Goal: Contribute content: Contribute content

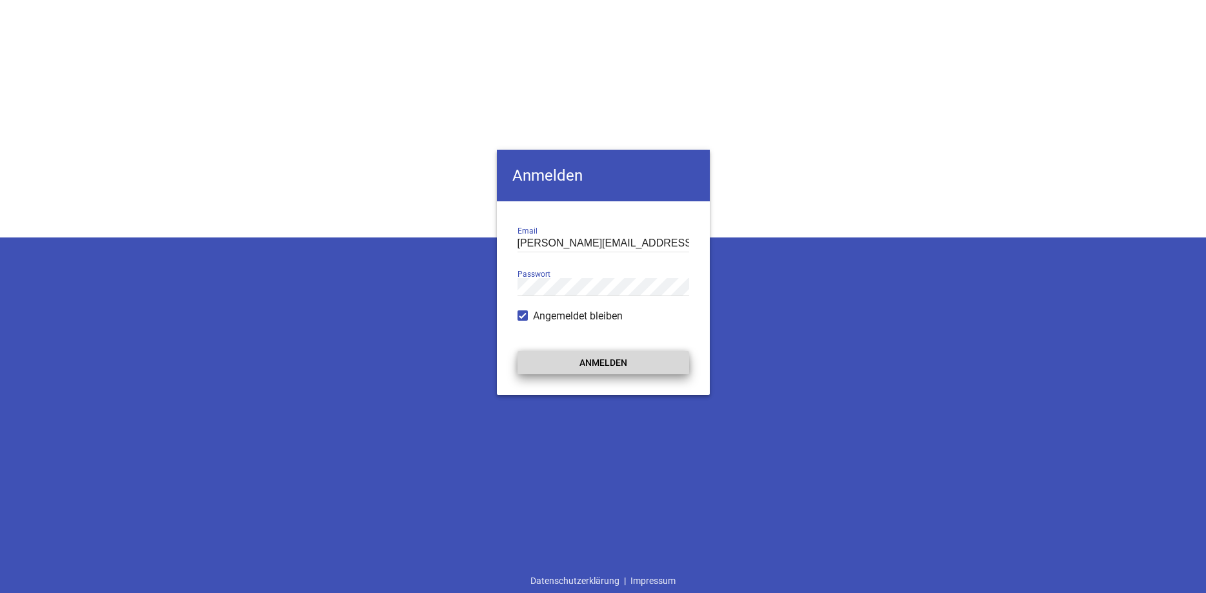
click at [565, 361] on button "Anmelden" at bounding box center [604, 362] width 172 height 23
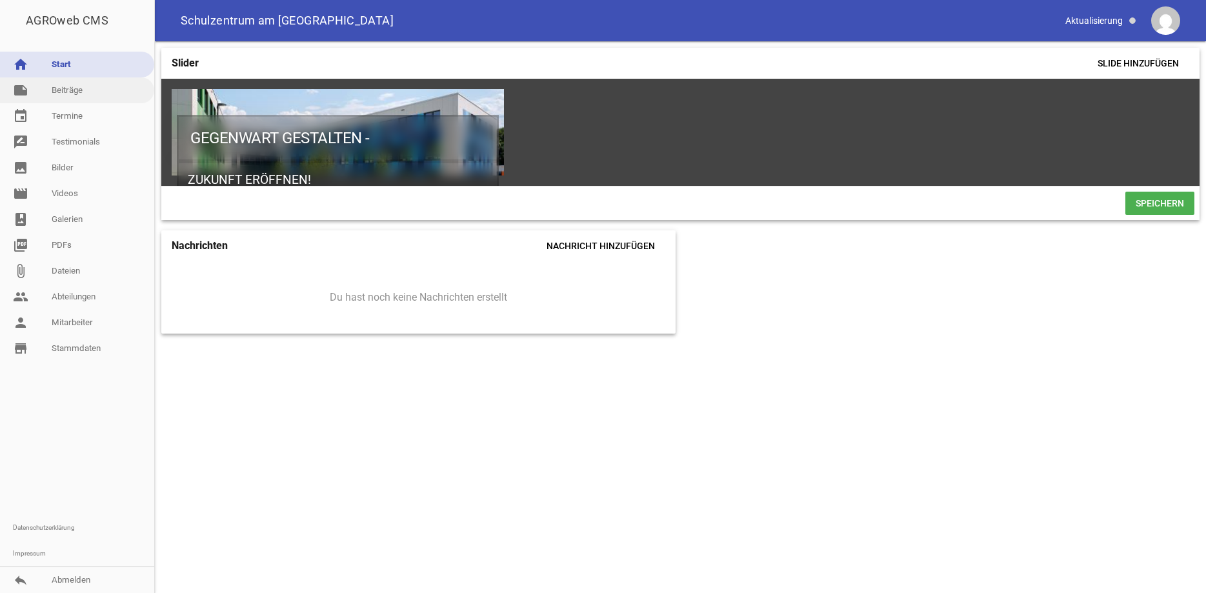
click at [78, 92] on link "note Beiträge" at bounding box center [77, 90] width 154 height 26
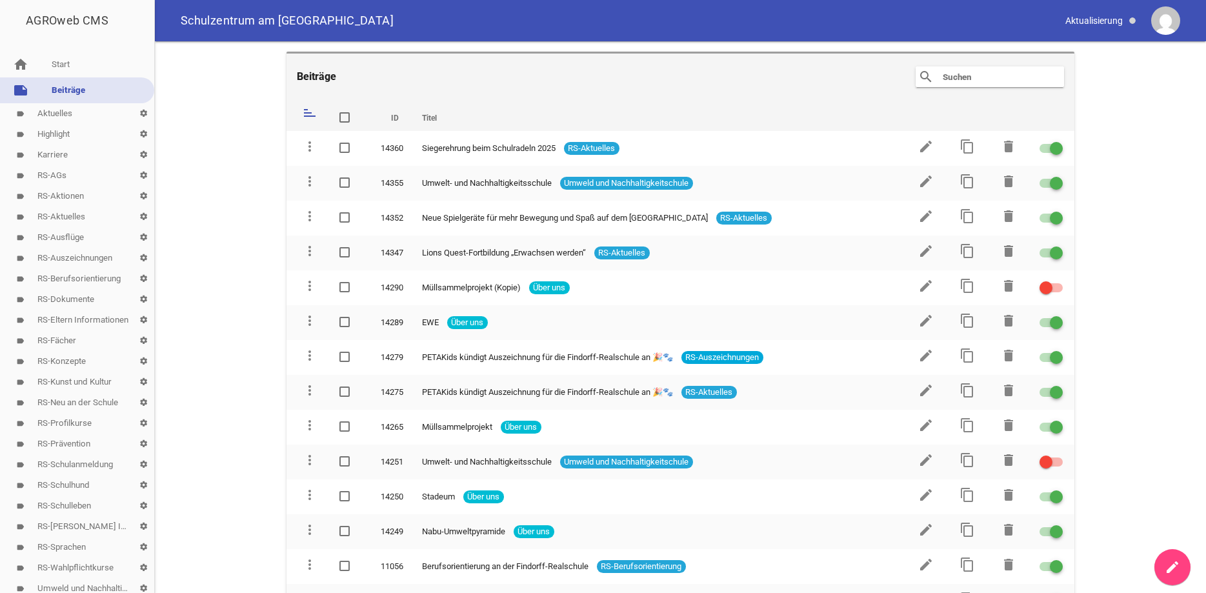
click at [63, 134] on link "label Highlight settings" at bounding box center [77, 134] width 154 height 21
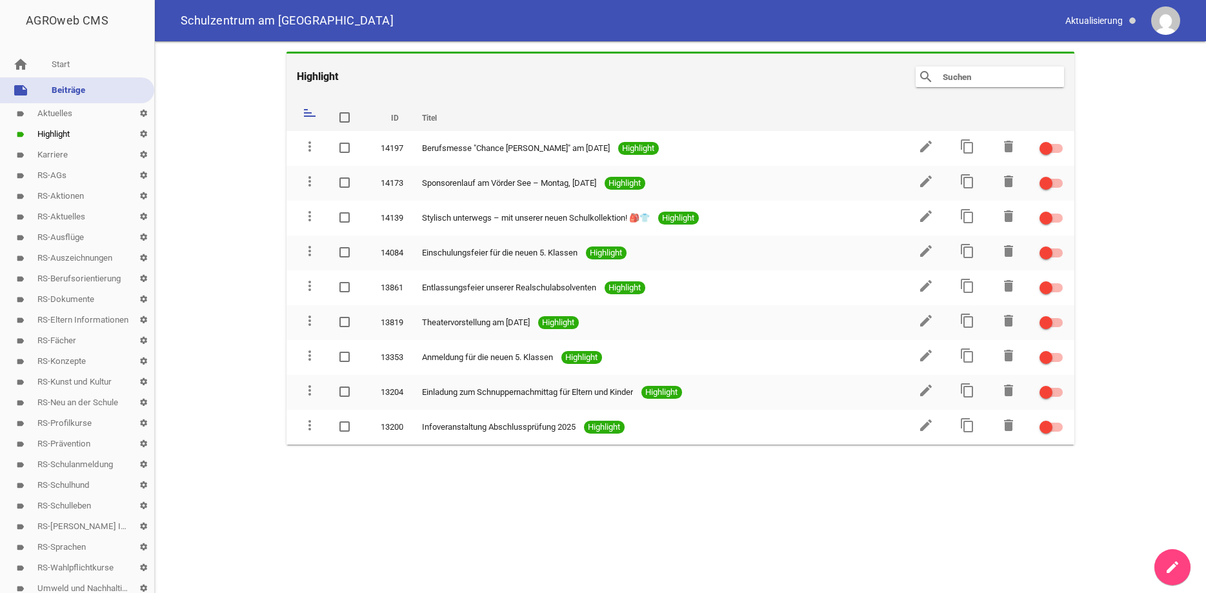
click at [1176, 565] on icon "create" at bounding box center [1172, 566] width 15 height 15
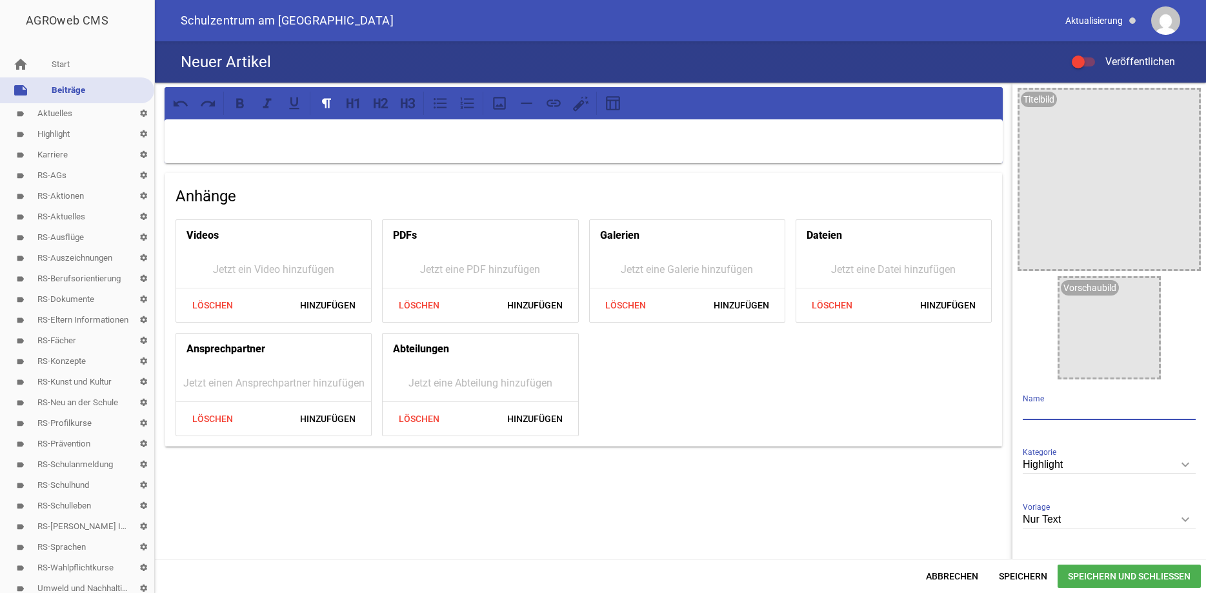
click at [1047, 405] on input "text" at bounding box center [1109, 411] width 173 height 17
type input "Adventsbasar am [DATE]"
click at [337, 413] on span "Hinzufügen" at bounding box center [328, 418] width 76 height 23
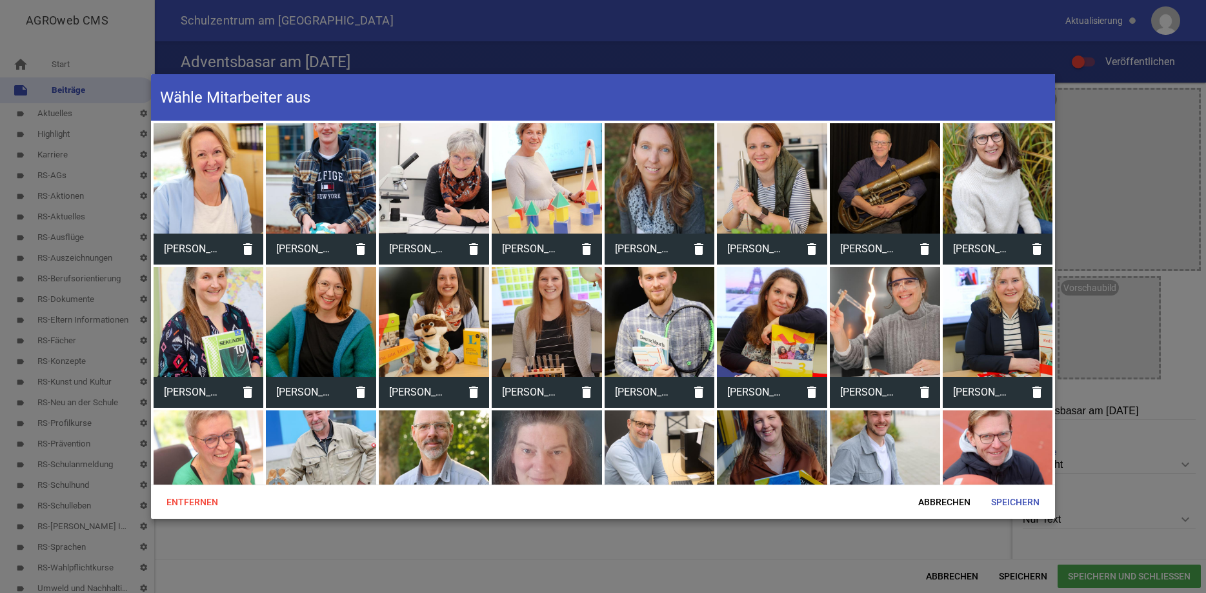
click at [665, 168] on div at bounding box center [660, 178] width 110 height 110
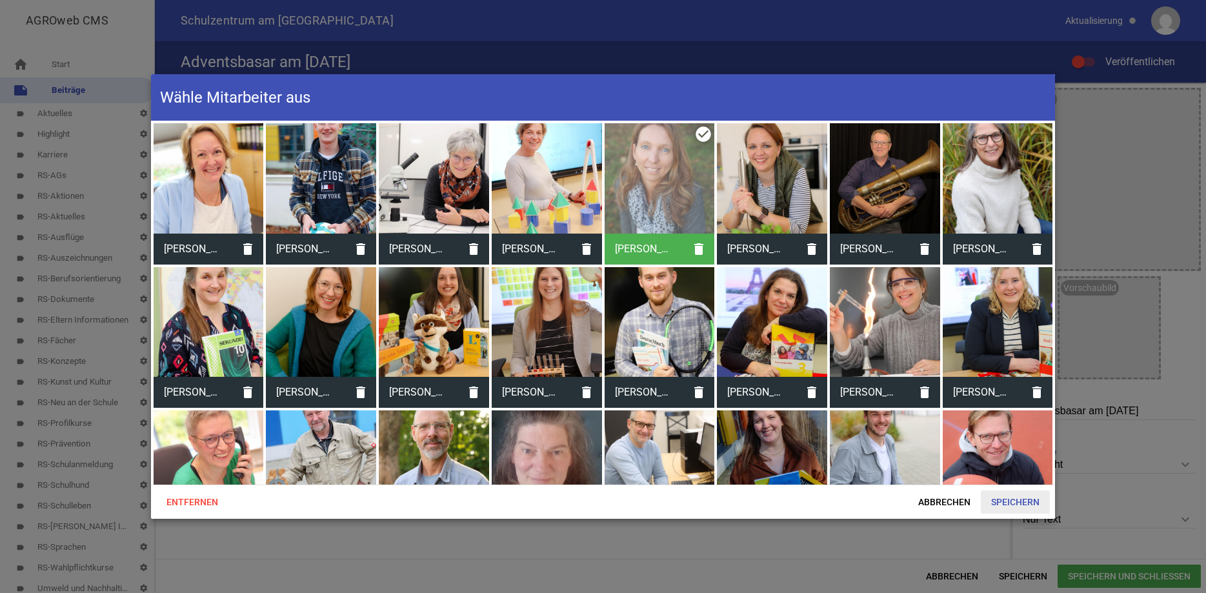
click at [1009, 503] on span "Speichern" at bounding box center [1015, 501] width 69 height 23
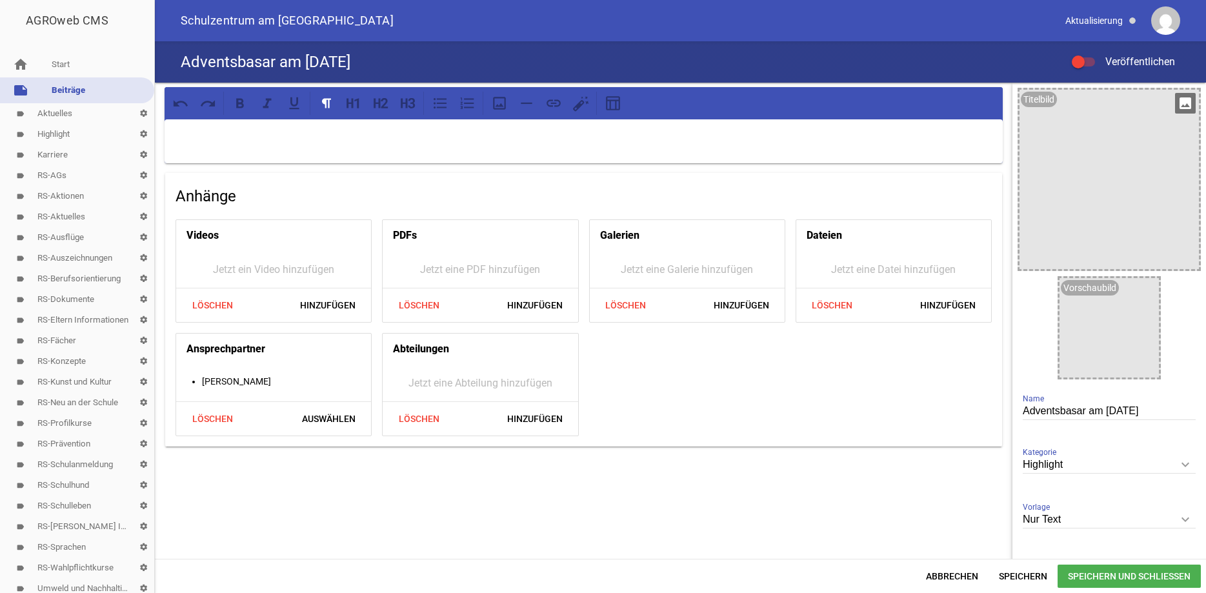
click at [1185, 106] on icon "image" at bounding box center [1185, 103] width 21 height 21
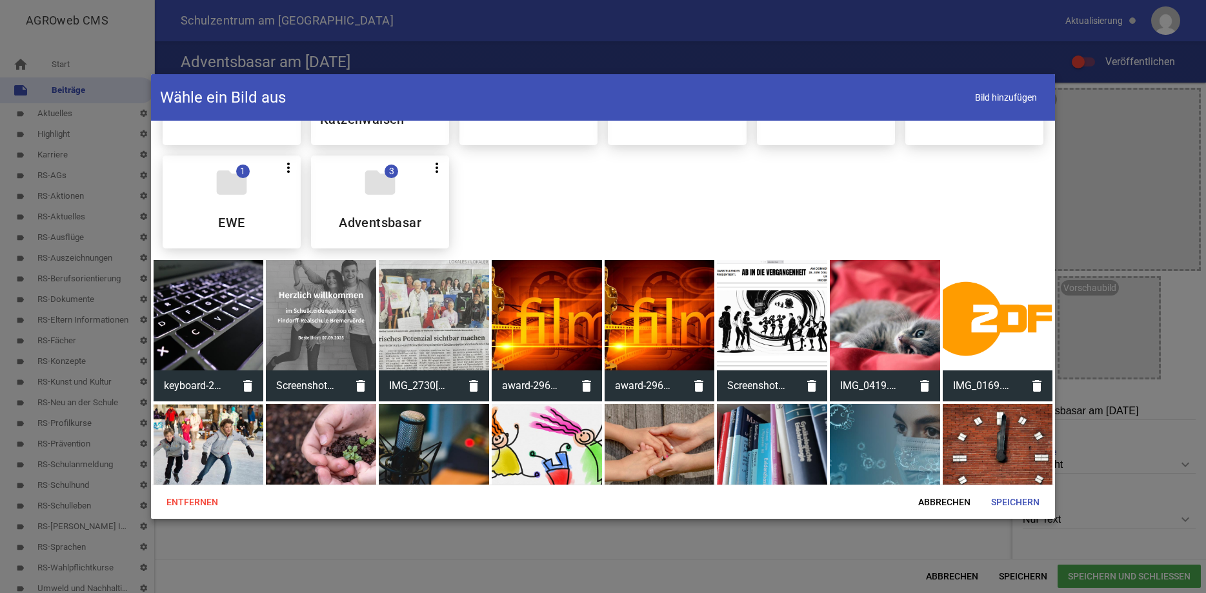
scroll to position [957, 0]
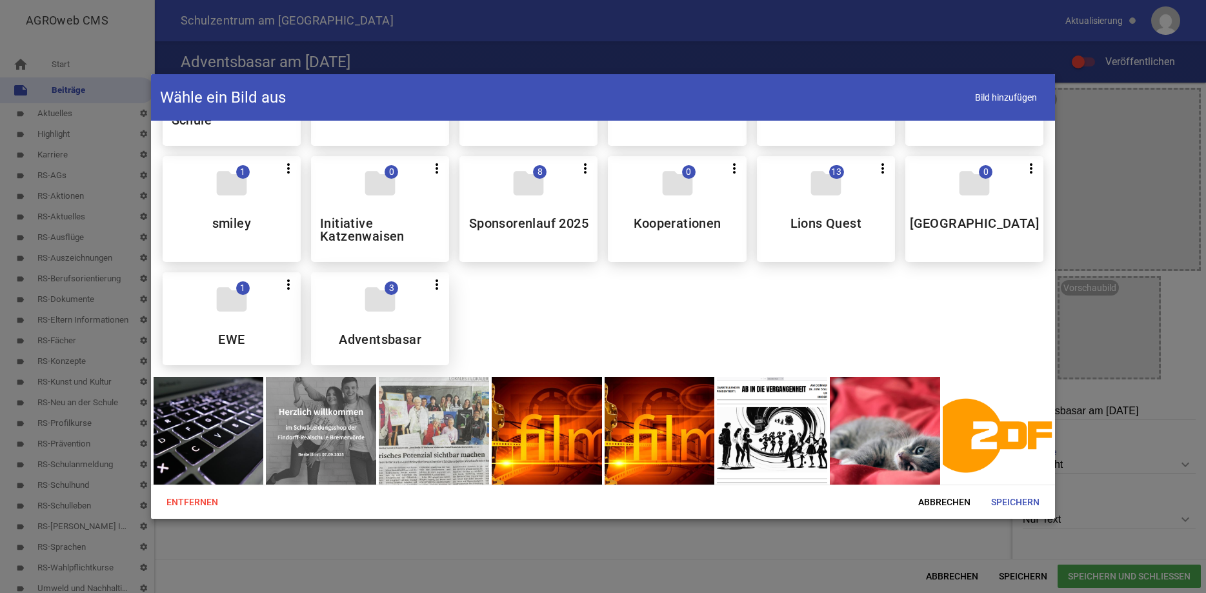
click at [370, 317] on icon "folder" at bounding box center [380, 299] width 36 height 36
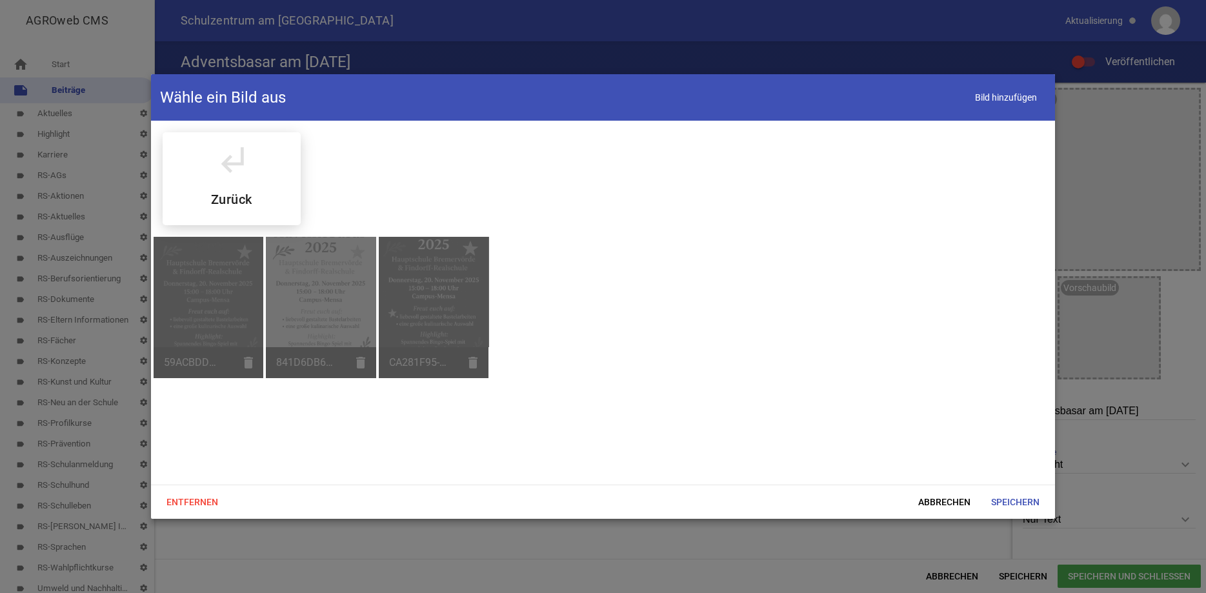
scroll to position [0, 0]
click at [954, 507] on span "Abbrechen" at bounding box center [944, 501] width 73 height 23
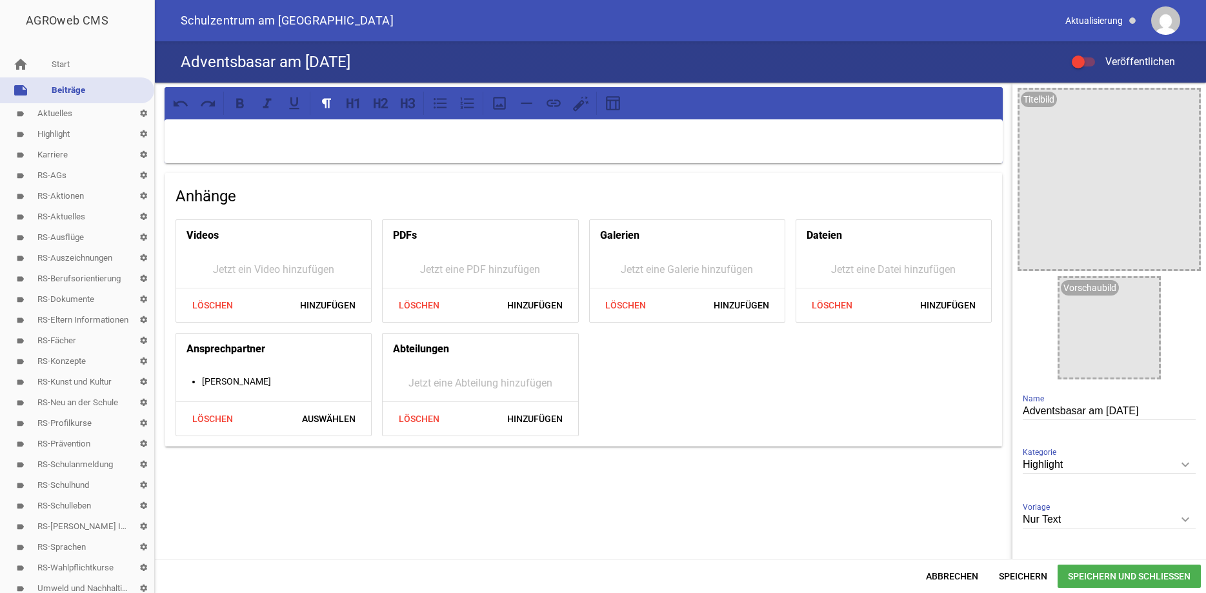
click at [1189, 517] on icon "keyboard_arrow_down" at bounding box center [1185, 519] width 21 height 21
click at [1189, 517] on input "Nur Text" at bounding box center [1109, 519] width 173 height 17
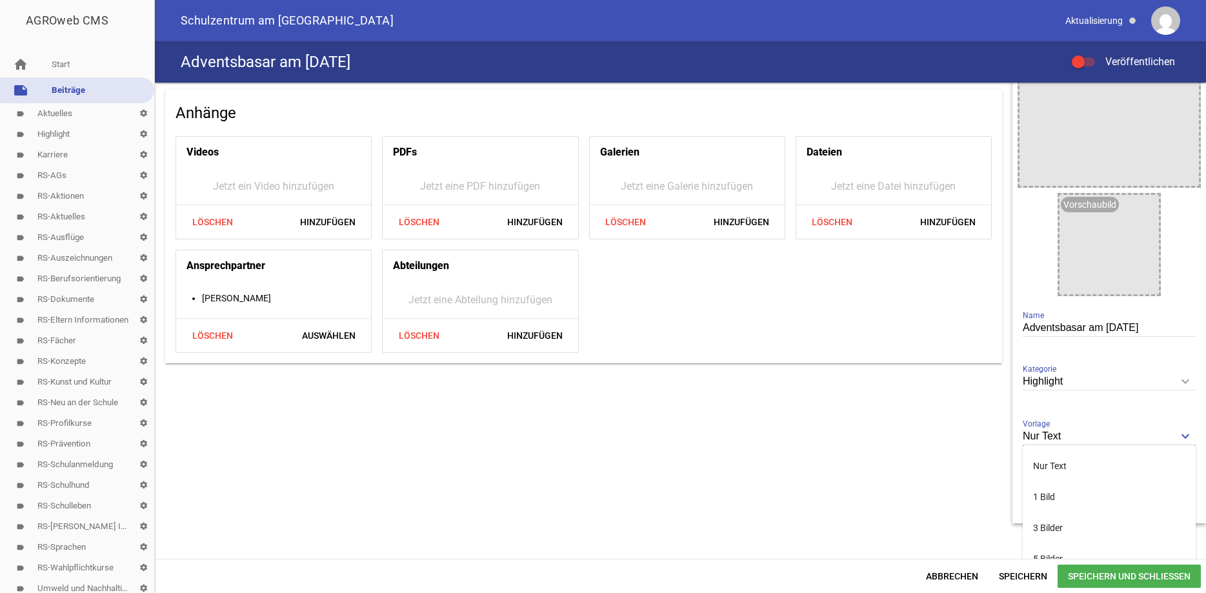
scroll to position [104, 0]
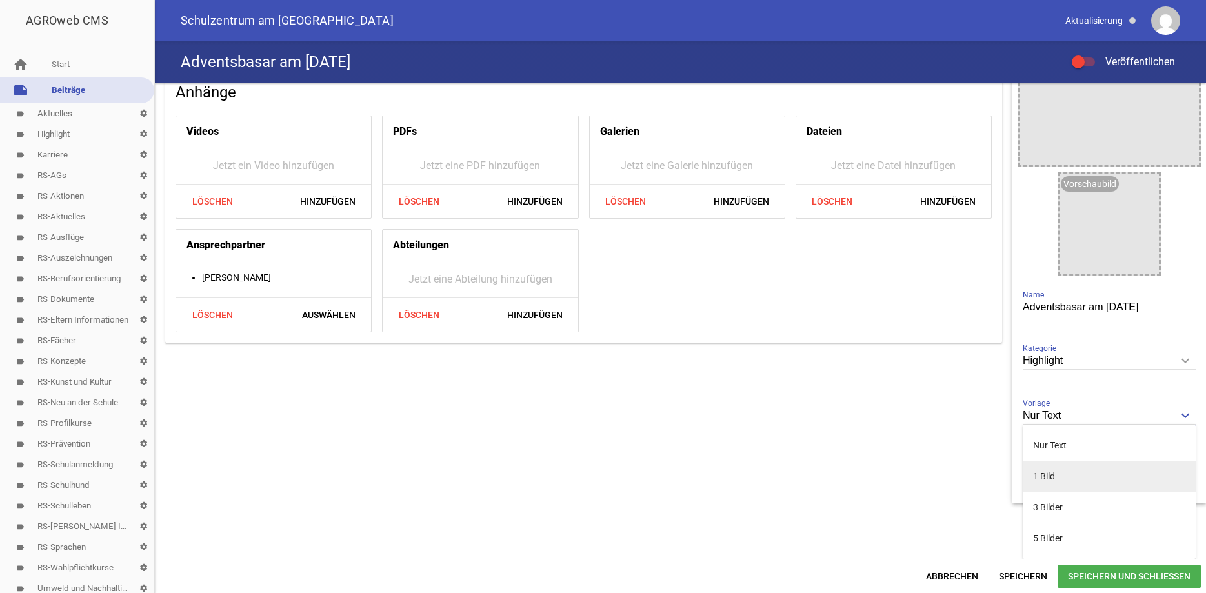
click at [1063, 475] on li "1 Bild" at bounding box center [1109, 476] width 173 height 31
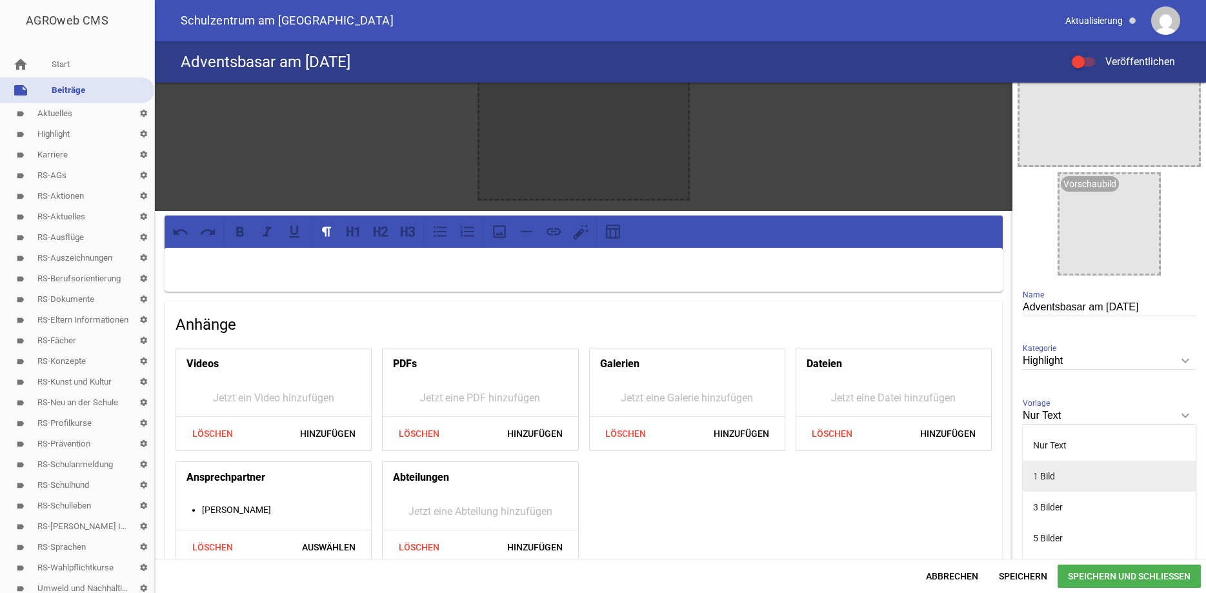
type input "1 Bild"
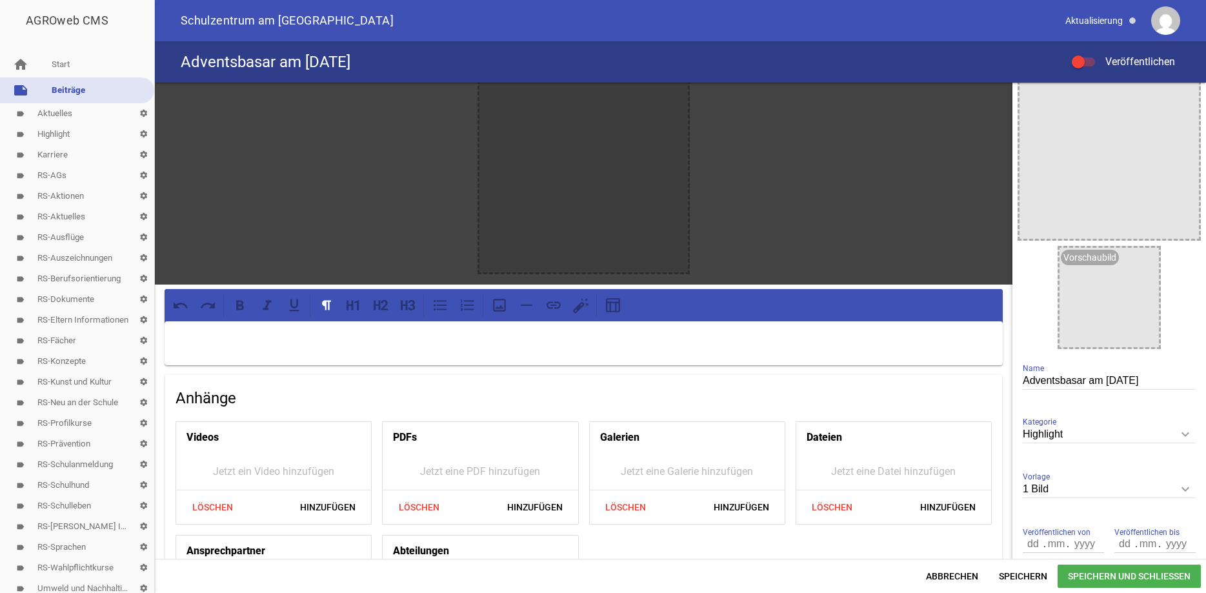
scroll to position [0, 0]
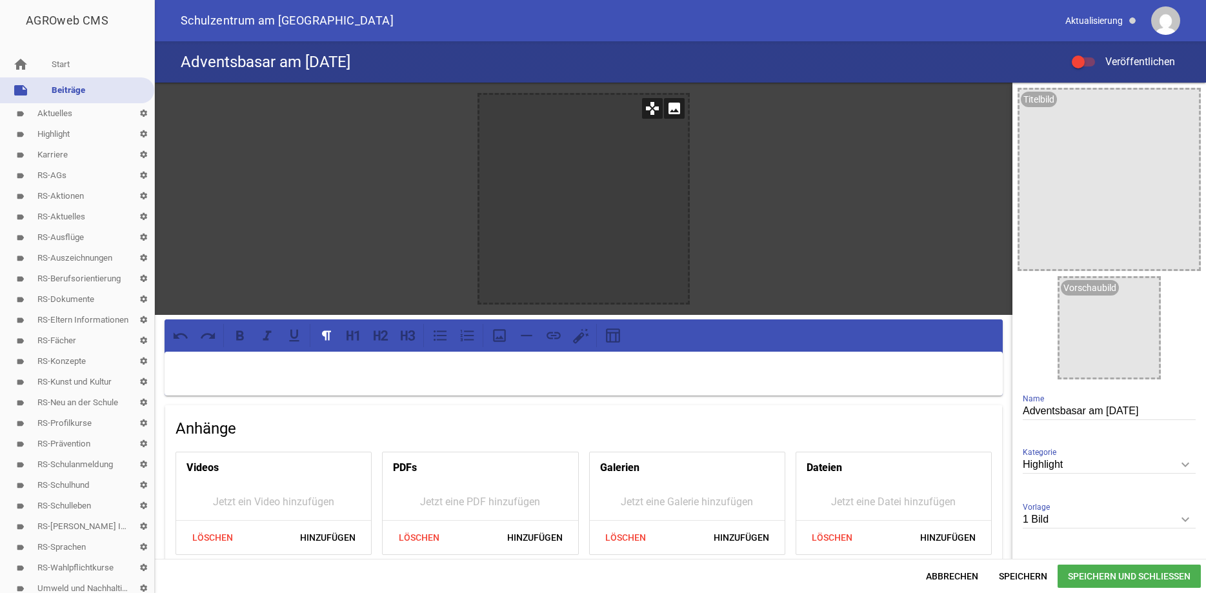
click at [668, 108] on icon "image" at bounding box center [674, 108] width 21 height 21
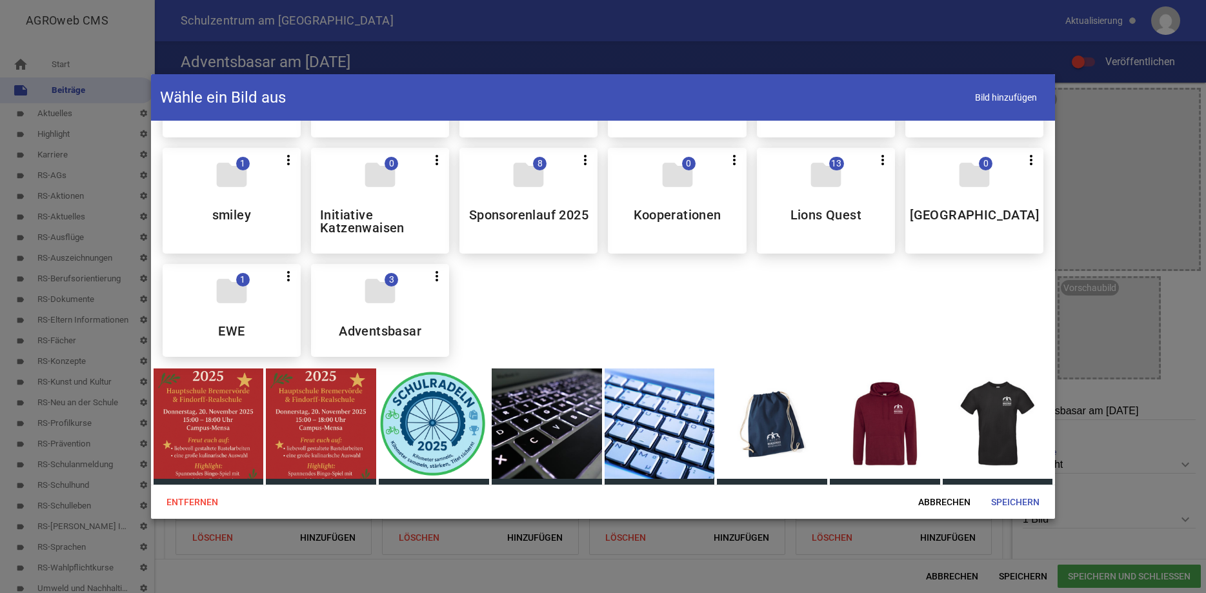
scroll to position [882, 0]
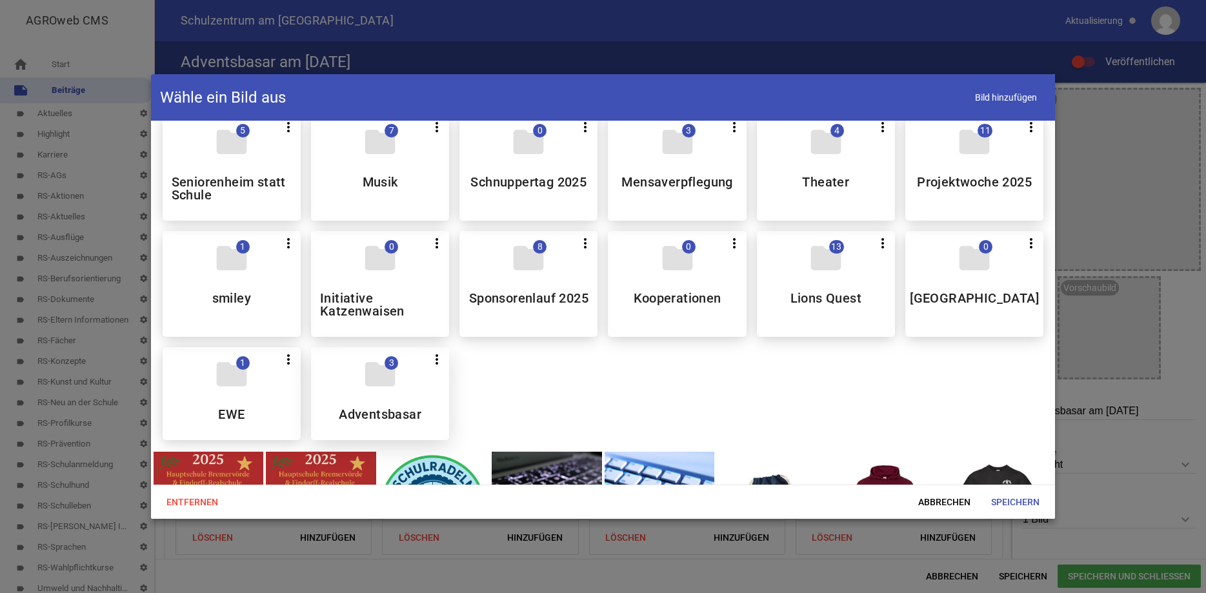
click at [403, 417] on div "folder 3 more_vert Teilen Bearbeiten Löschen Adventsbasar" at bounding box center [380, 393] width 138 height 93
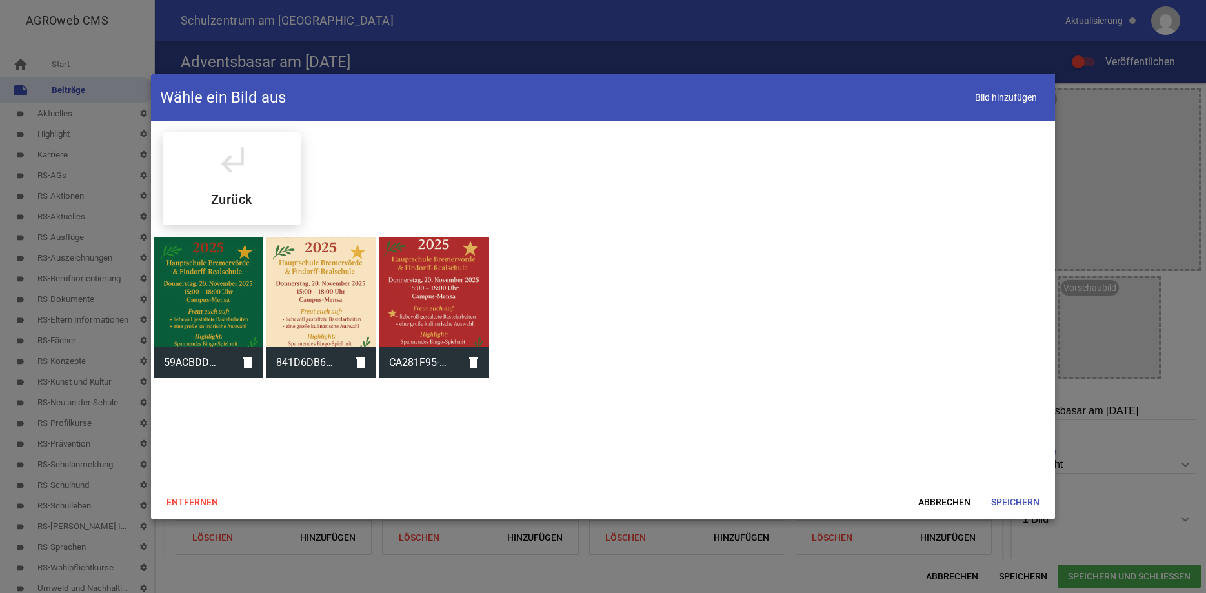
click at [443, 284] on div at bounding box center [434, 292] width 110 height 110
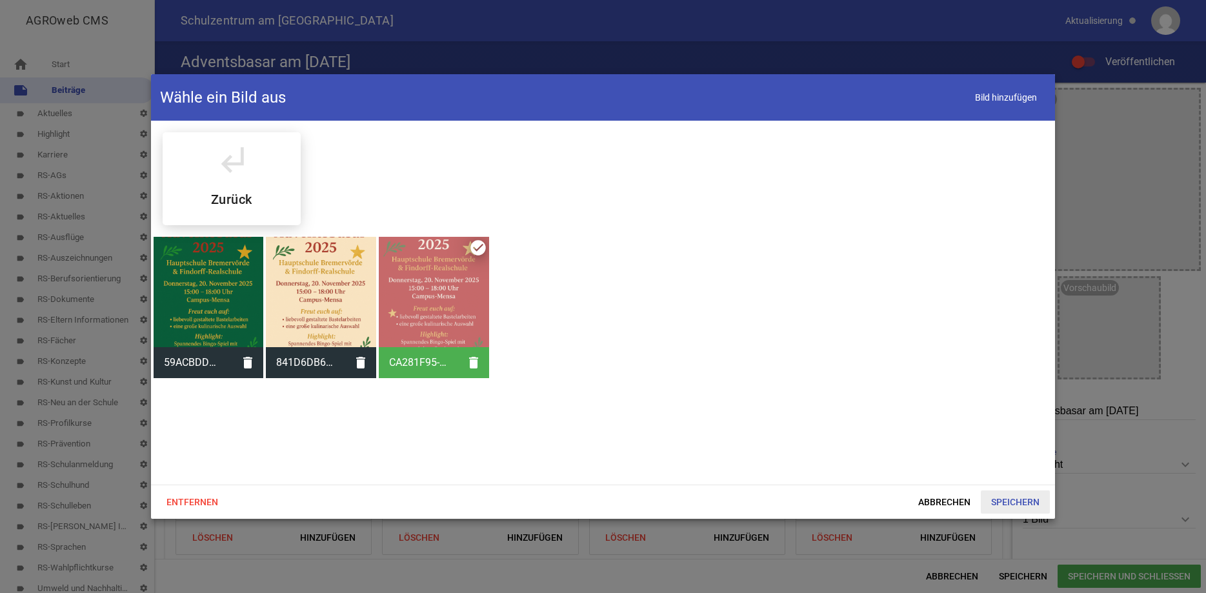
click at [1019, 500] on span "Speichern" at bounding box center [1015, 501] width 69 height 23
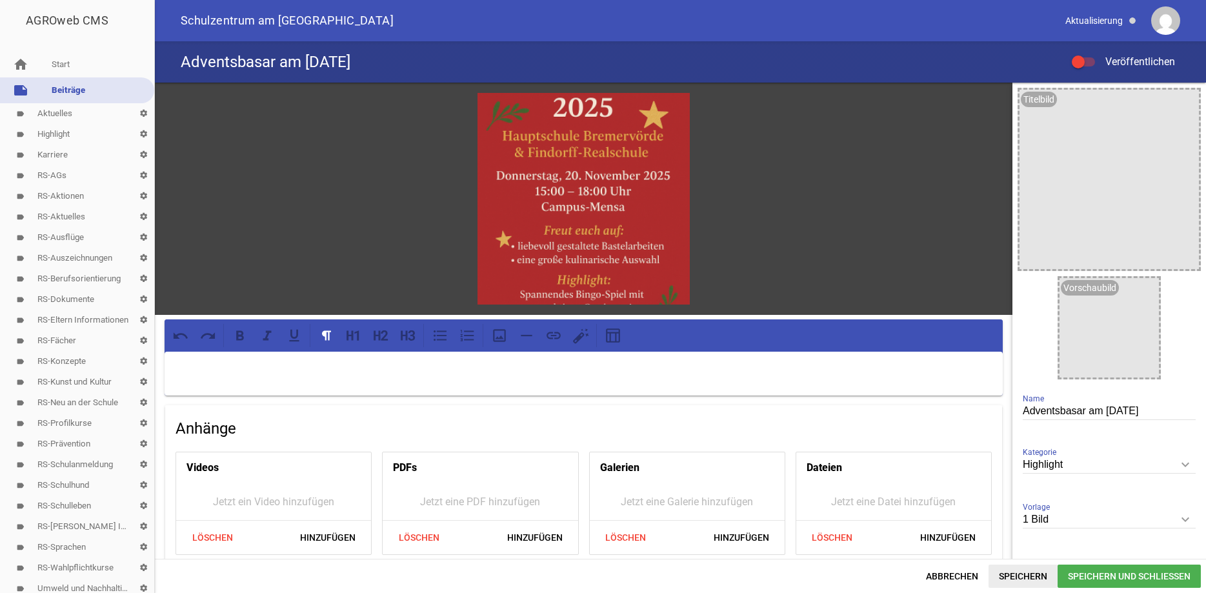
click at [1021, 576] on span "Speichern" at bounding box center [1023, 576] width 69 height 23
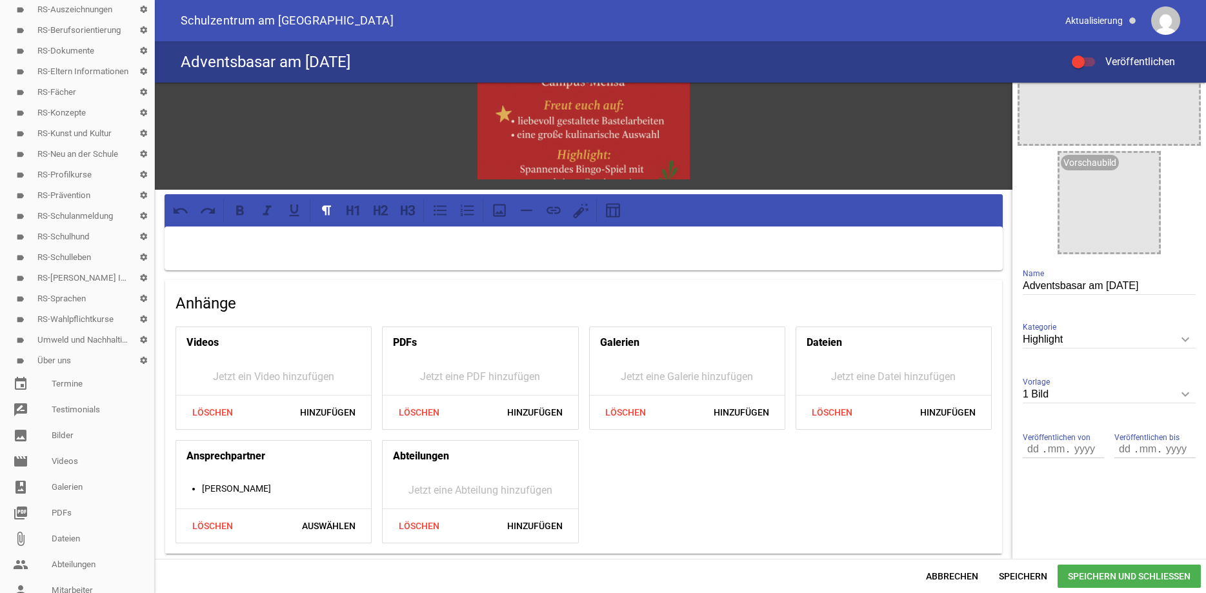
scroll to position [277, 0]
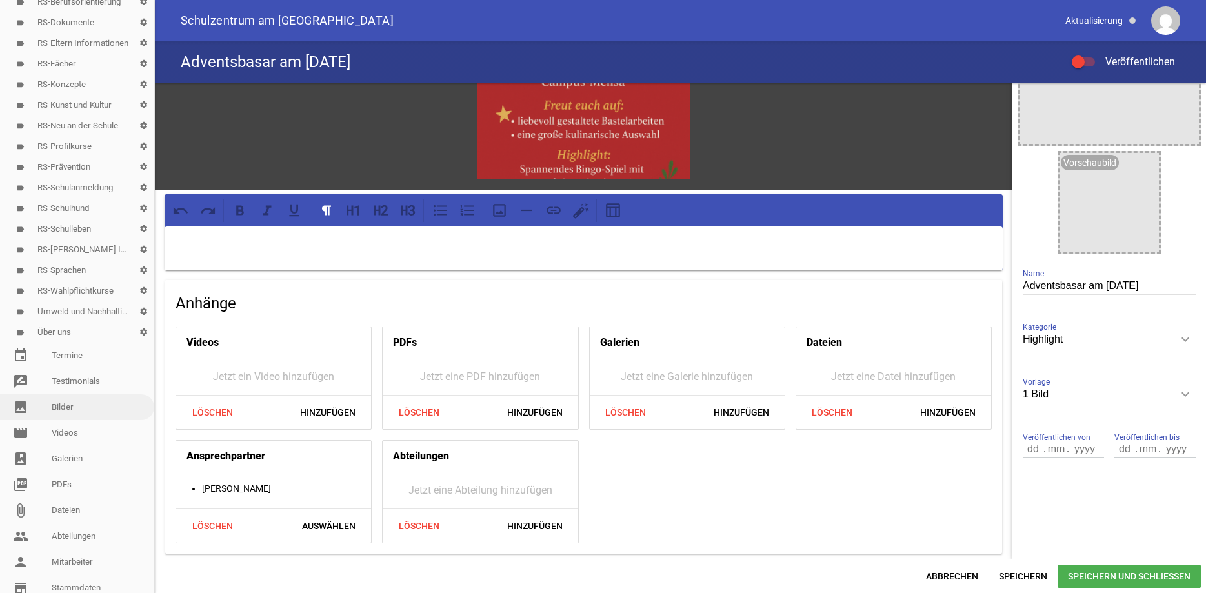
click at [67, 405] on link "image Bilder" at bounding box center [77, 407] width 154 height 26
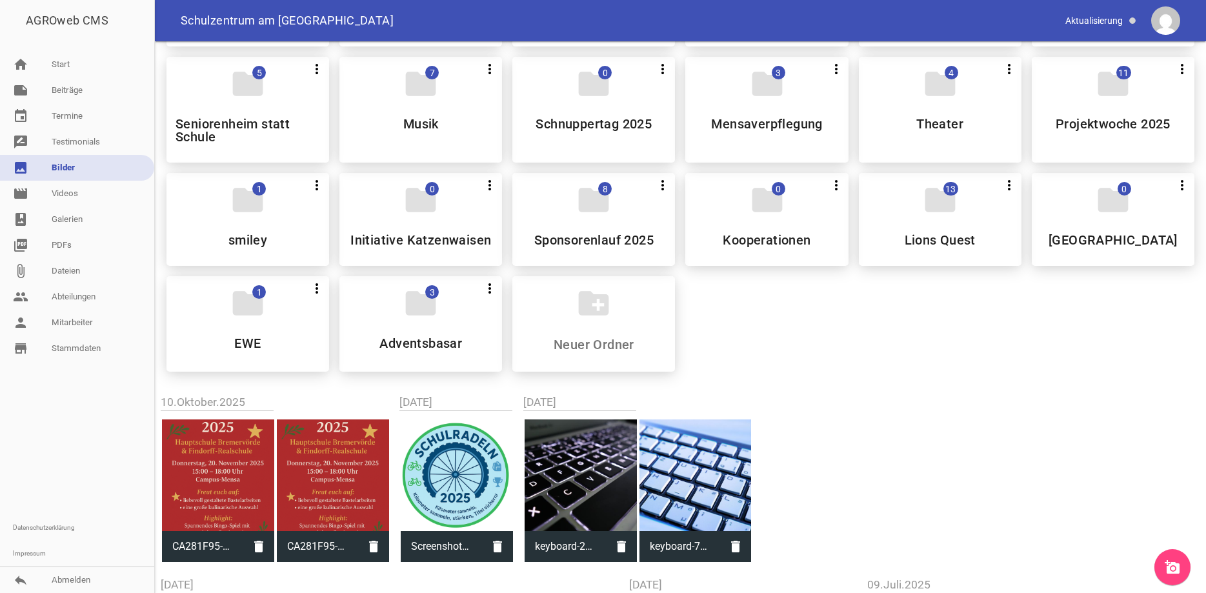
scroll to position [958, 0]
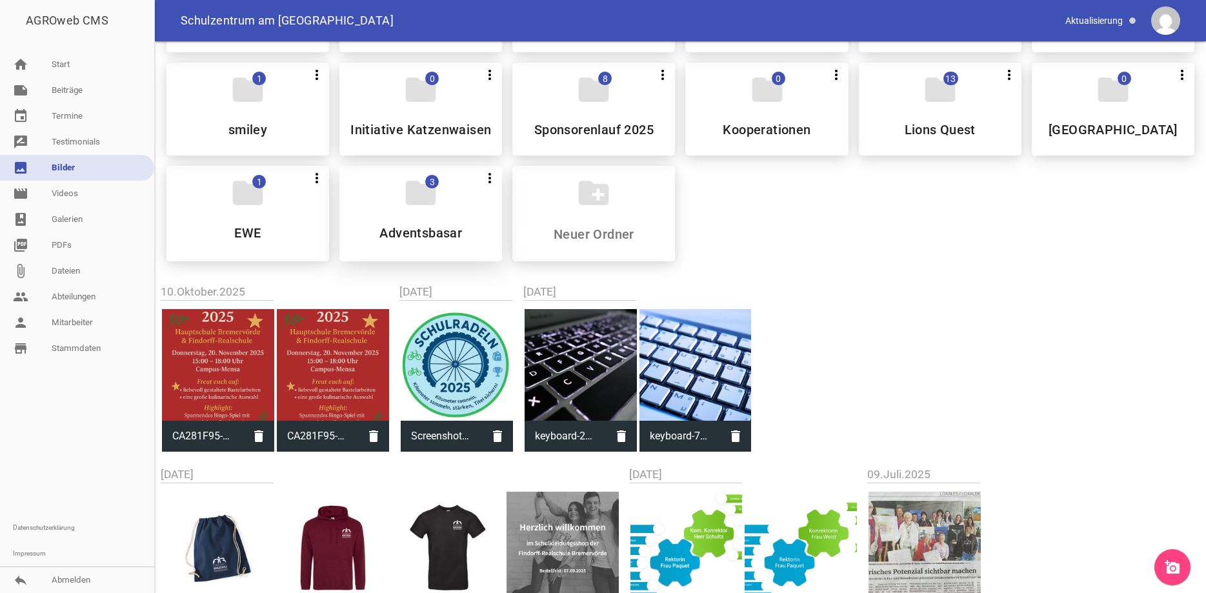
click at [457, 203] on div "folder 3 more_vert Teilen Bearbeiten Löschen Adventsbasar" at bounding box center [420, 213] width 163 height 95
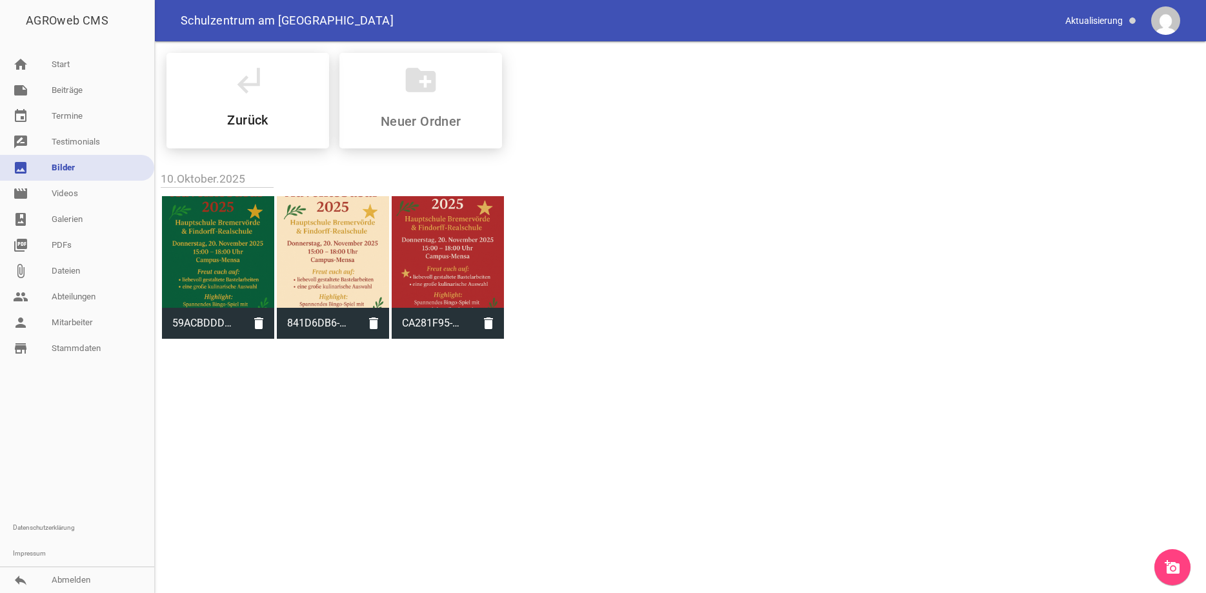
click at [90, 165] on link "image Bilder" at bounding box center [77, 168] width 154 height 26
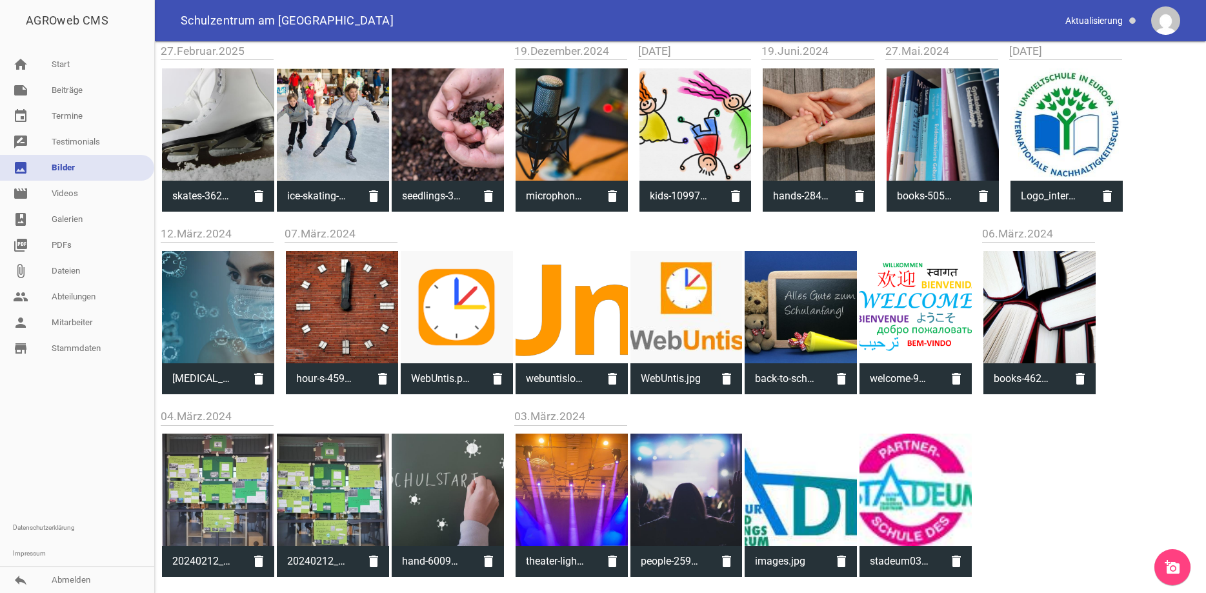
scroll to position [1600, 0]
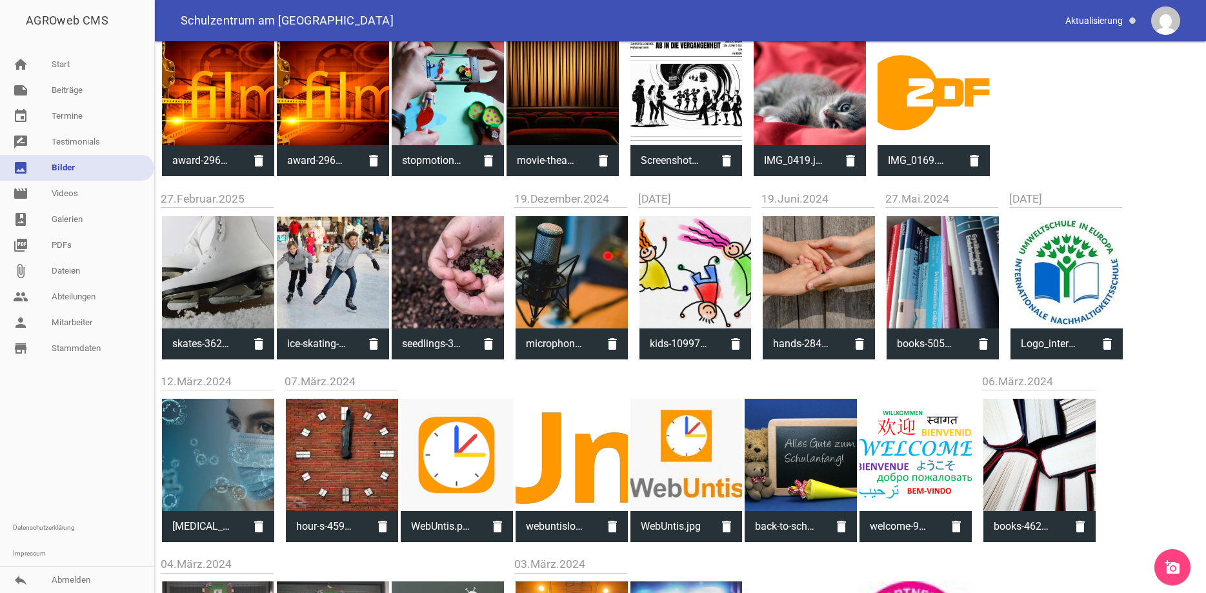
drag, startPoint x: 1201, startPoint y: 70, endPoint x: 1203, endPoint y: 210, distance: 140.0
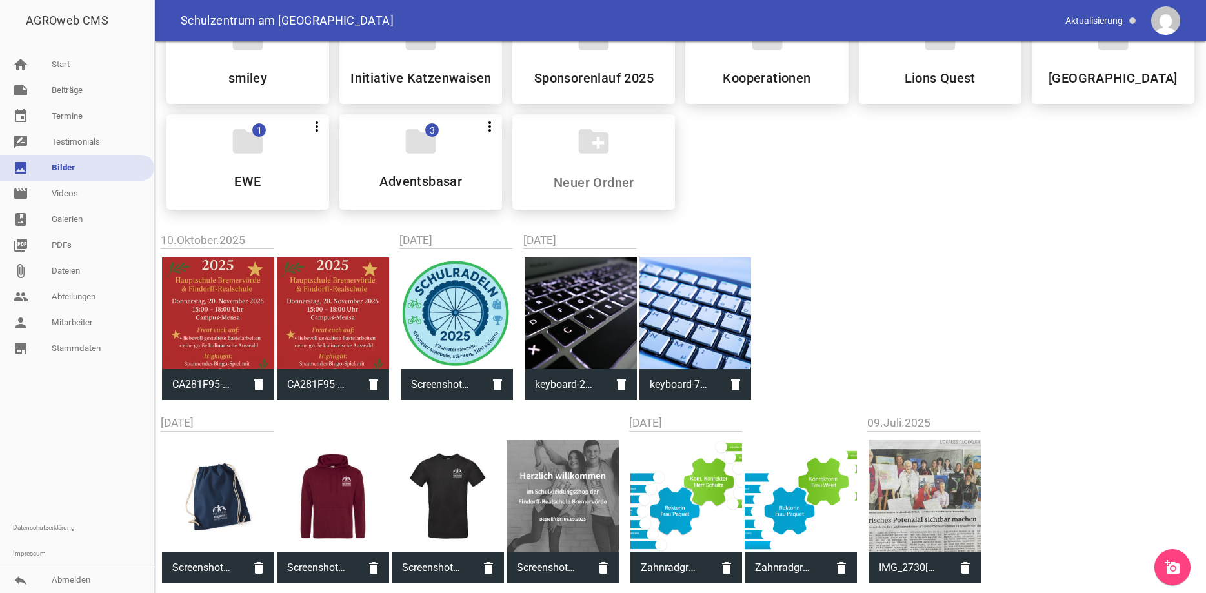
scroll to position [966, 0]
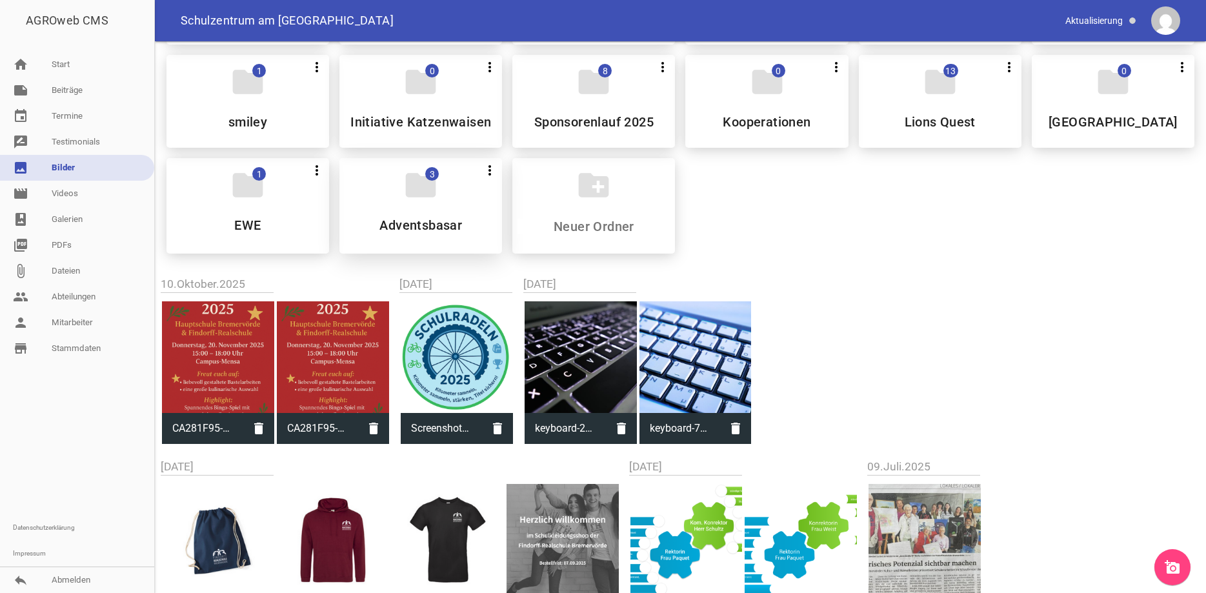
click at [428, 202] on icon "folder" at bounding box center [421, 185] width 36 height 36
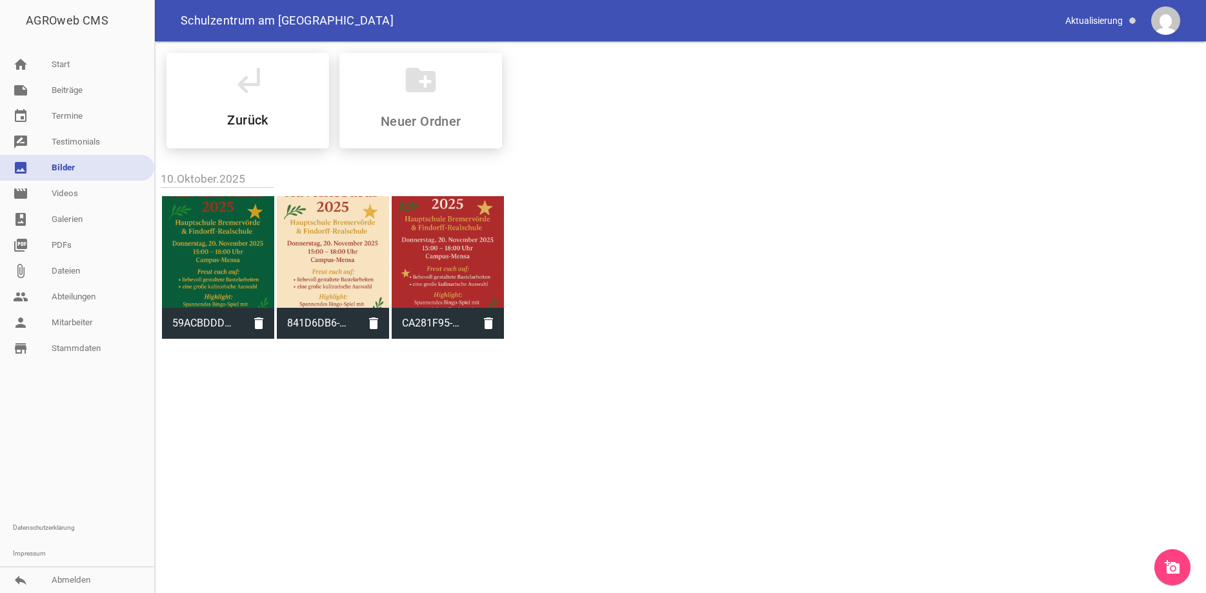
click at [1178, 576] on link "add_a_photo" at bounding box center [1172, 567] width 36 height 36
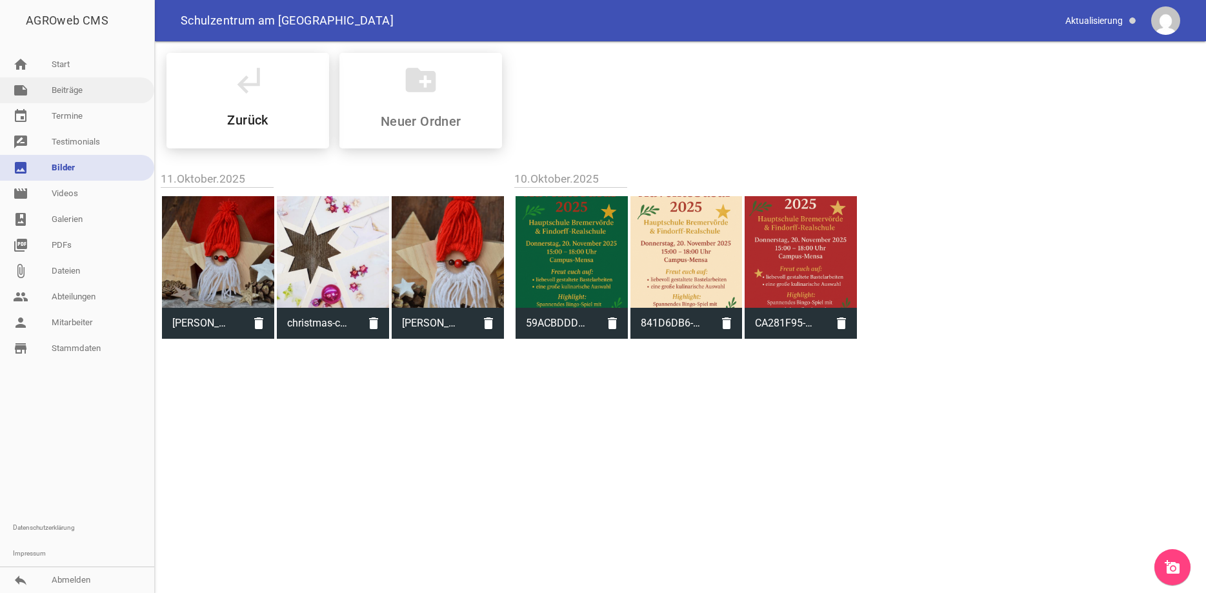
click at [87, 85] on link "note Beiträge" at bounding box center [77, 90] width 154 height 26
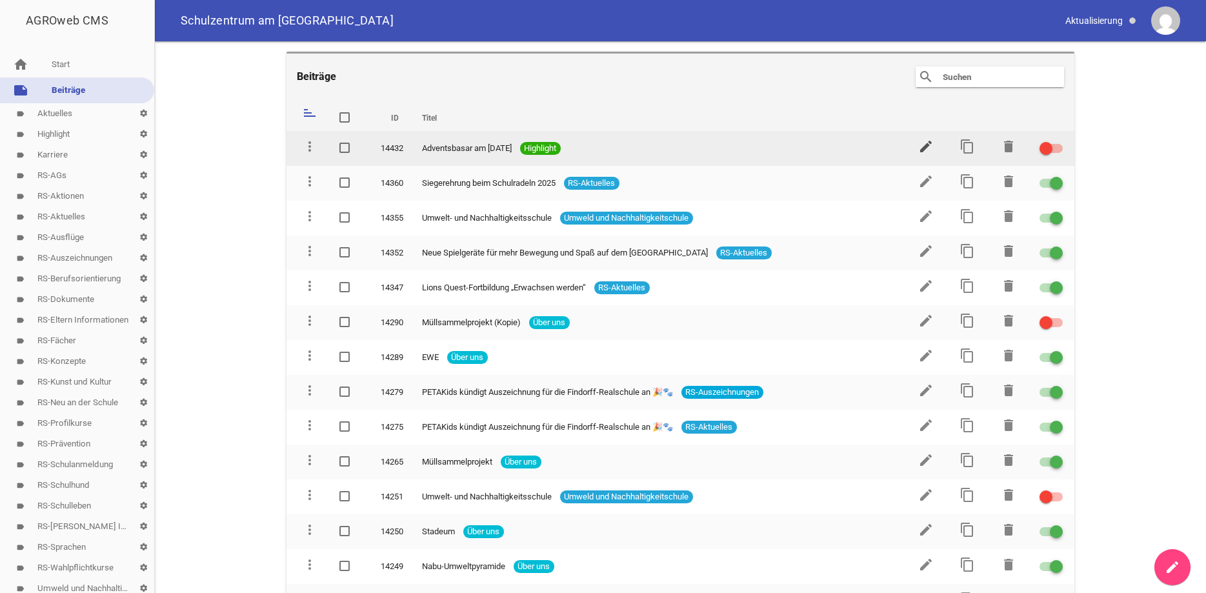
click at [927, 146] on icon "edit" at bounding box center [925, 146] width 15 height 15
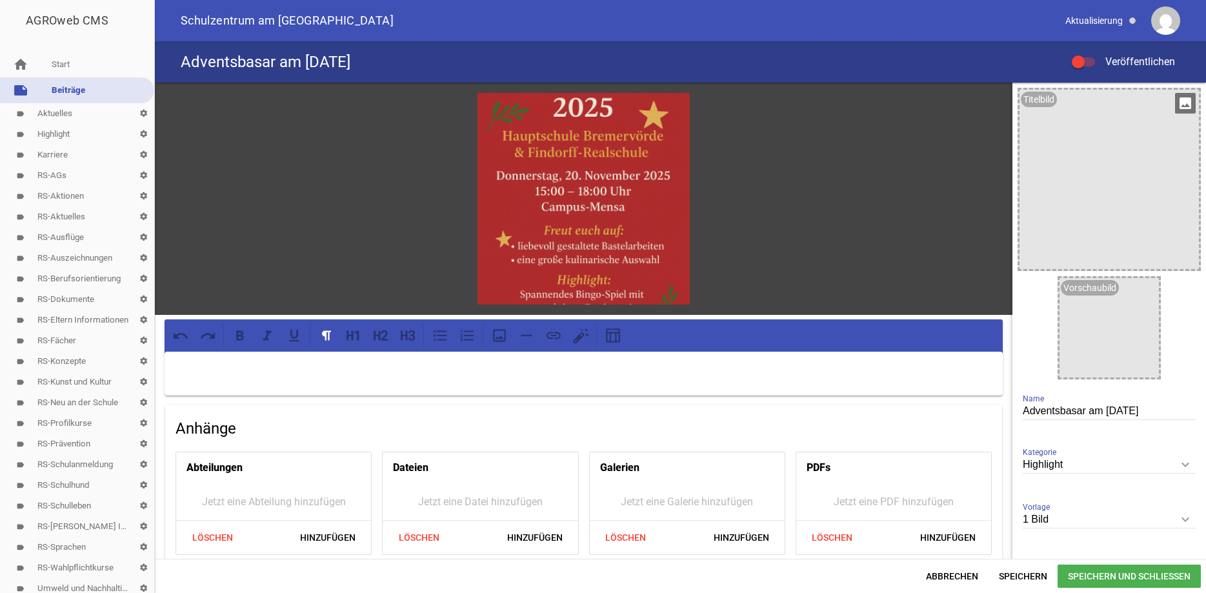
click at [1178, 101] on icon "image" at bounding box center [1185, 103] width 21 height 21
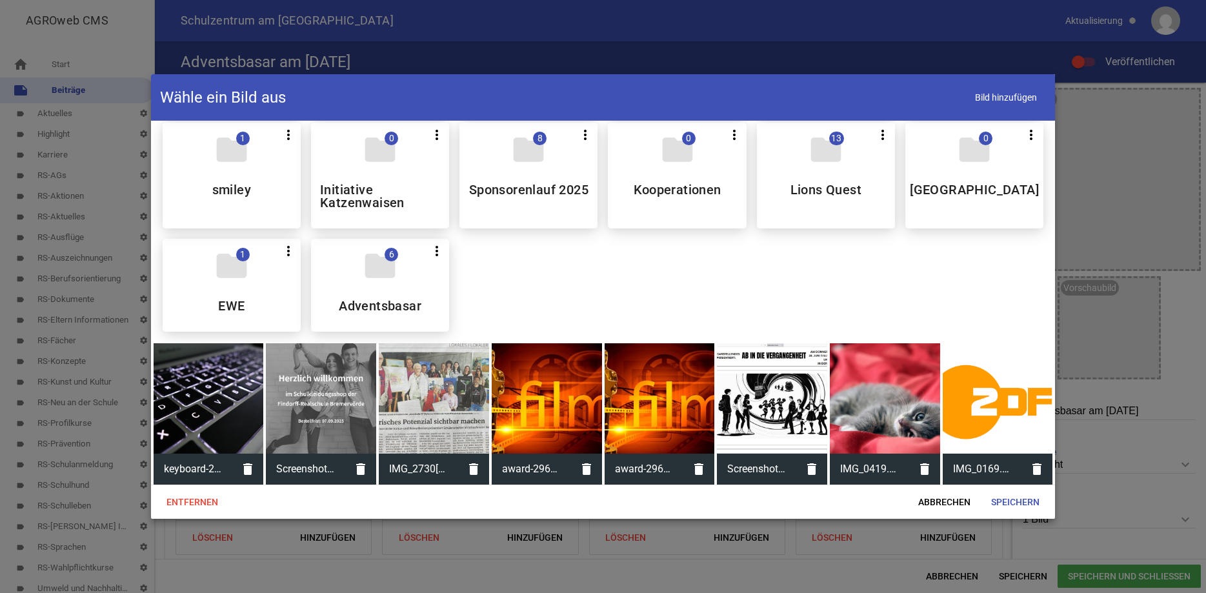
scroll to position [1007, 0]
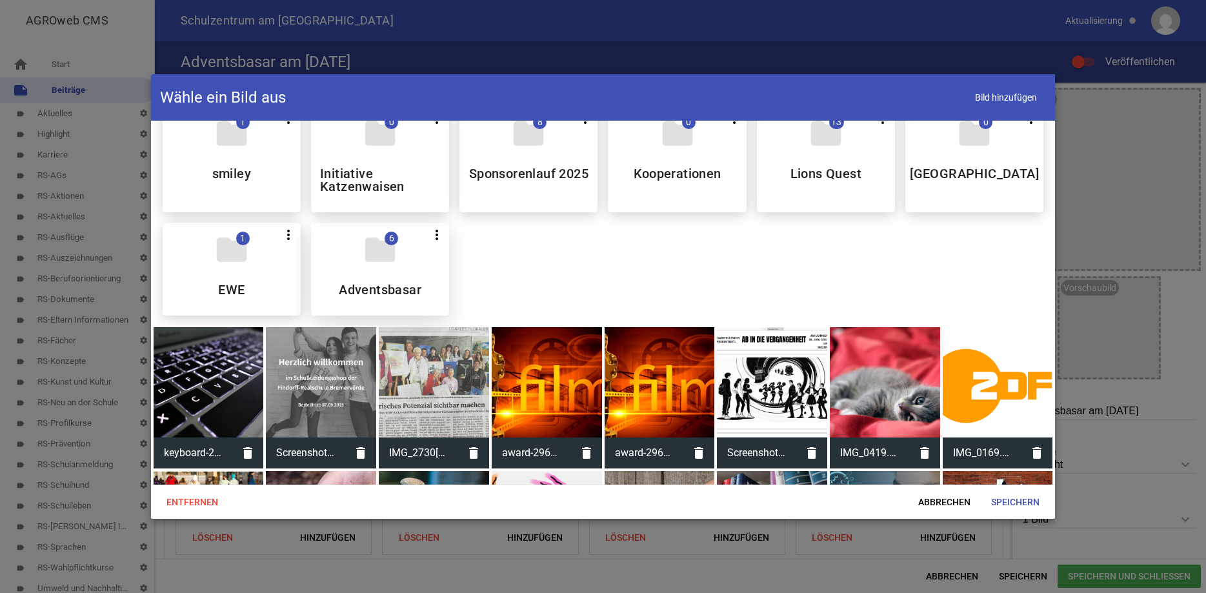
click at [347, 292] on div "folder 6 more_vert Teilen Bearbeiten Löschen Adventsbasar" at bounding box center [380, 269] width 138 height 93
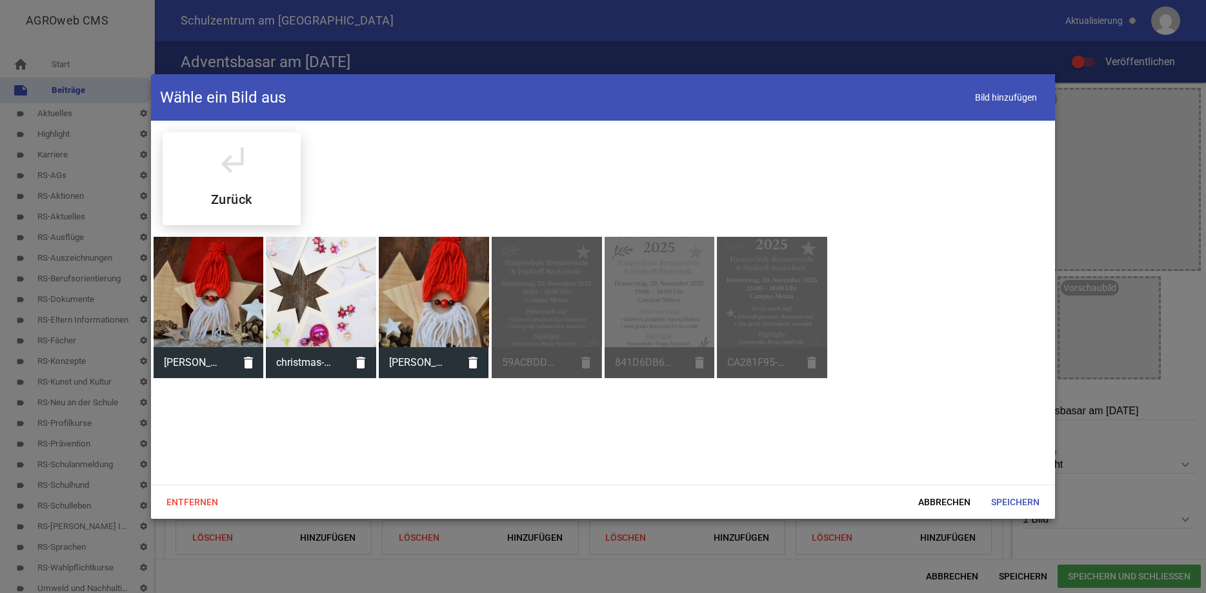
scroll to position [0, 0]
click at [197, 258] on div at bounding box center [209, 292] width 110 height 110
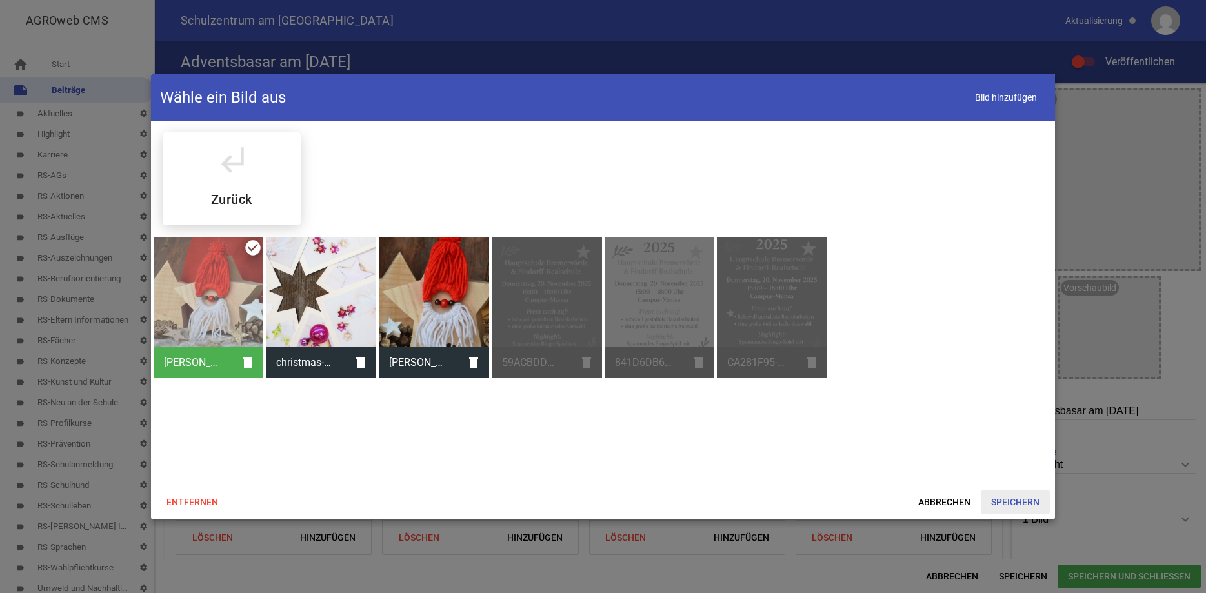
click at [1007, 499] on span "Speichern" at bounding box center [1015, 501] width 69 height 23
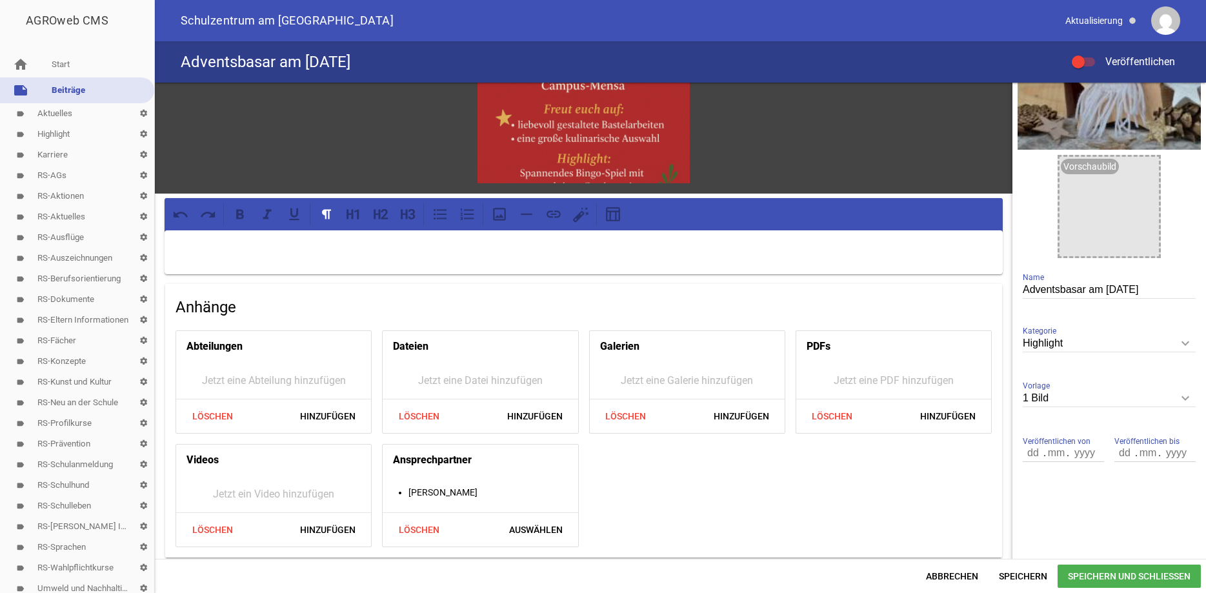
scroll to position [125, 0]
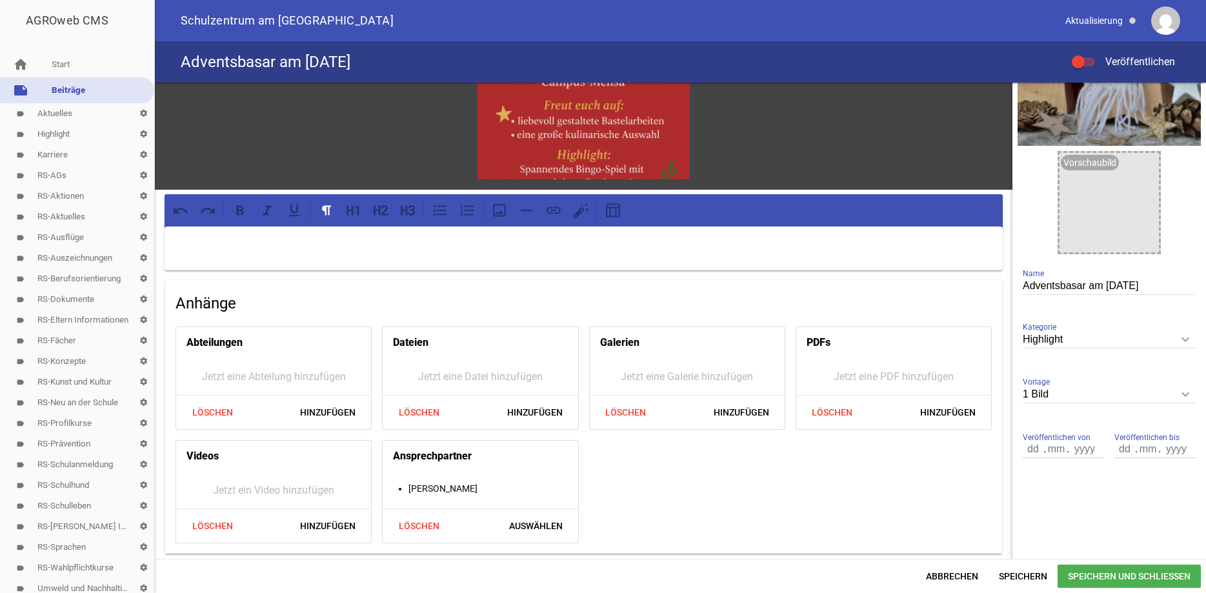
click at [1190, 396] on icon "keyboard_arrow_down" at bounding box center [1185, 394] width 21 height 21
click at [1190, 396] on input "1 Bild" at bounding box center [1109, 394] width 173 height 17
click at [201, 237] on p at bounding box center [584, 243] width 820 height 15
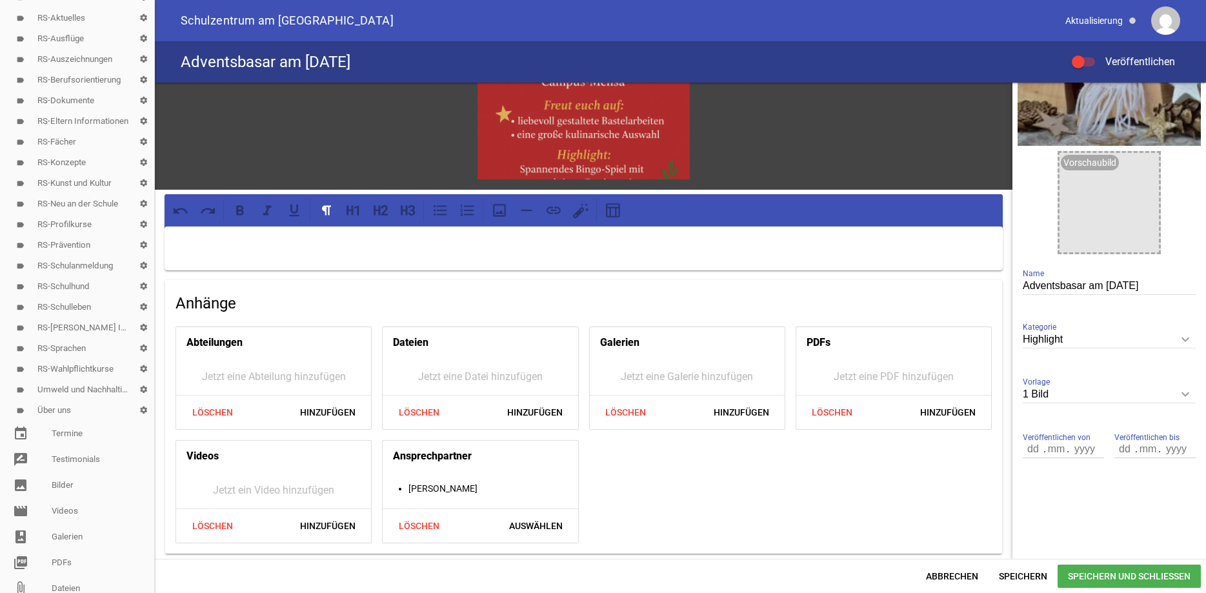
scroll to position [236, 0]
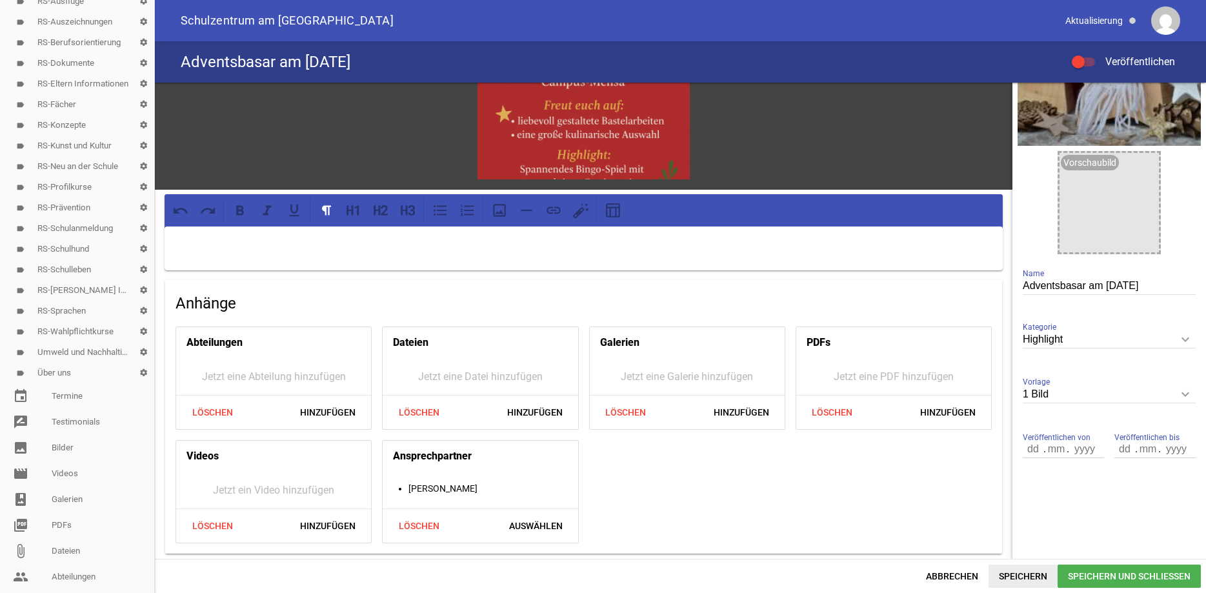
click at [1015, 574] on span "Speichern" at bounding box center [1023, 576] width 69 height 23
click at [61, 527] on link "picture_as_pdf PDFs" at bounding box center [77, 525] width 154 height 26
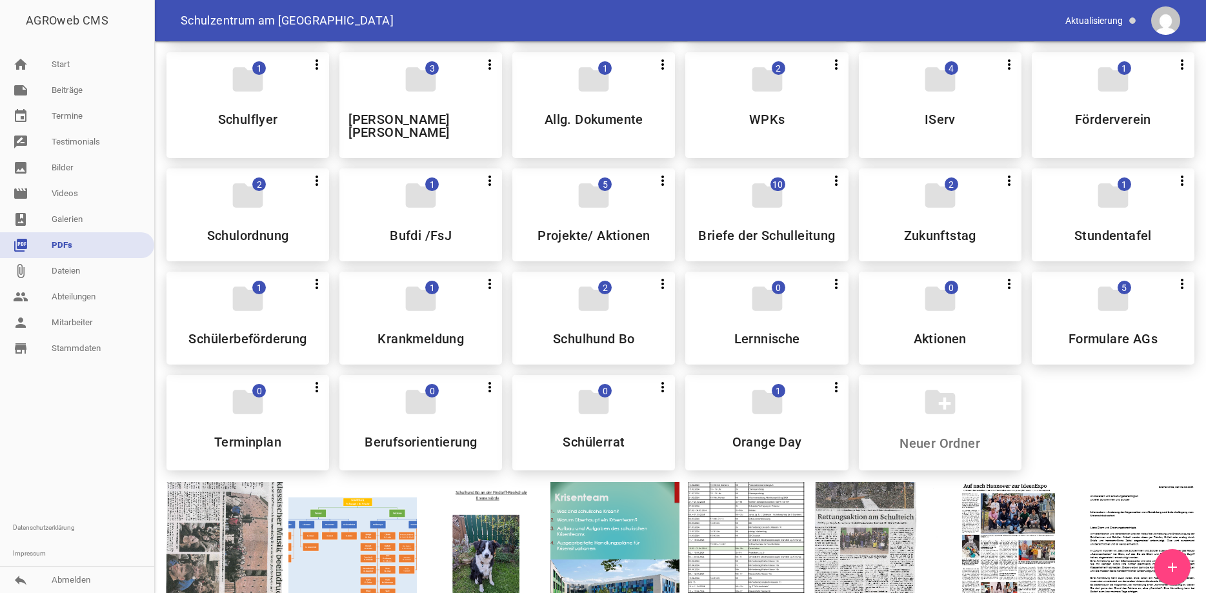
scroll to position [157, 0]
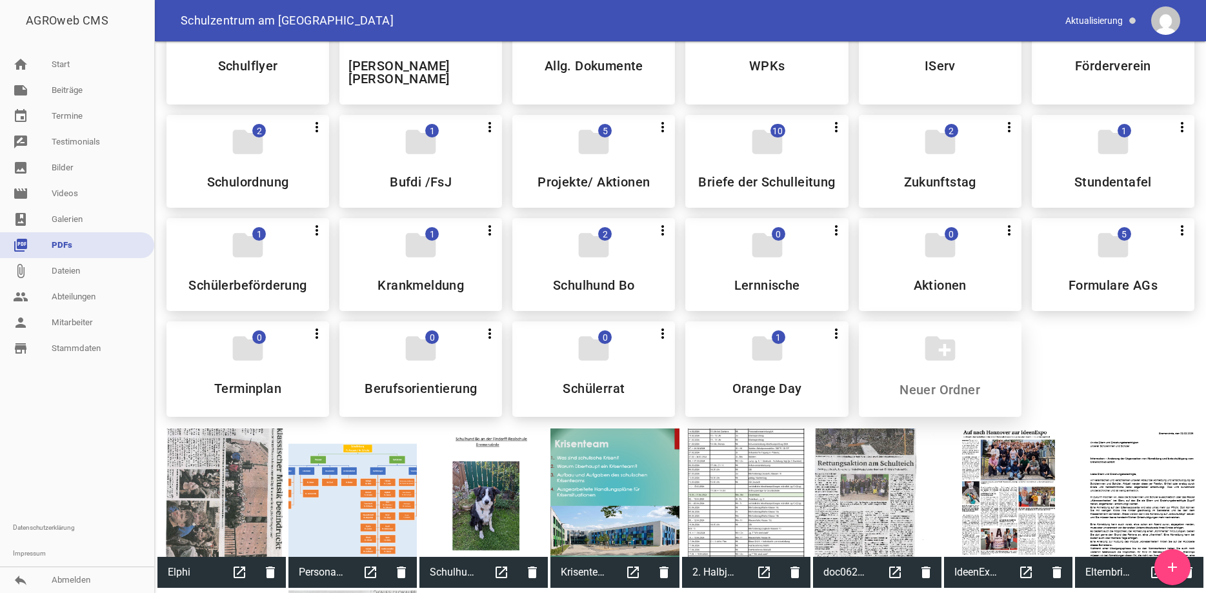
click at [945, 382] on input at bounding box center [939, 389] width 153 height 15
type input "Adventsbasar"
click at [949, 382] on h5 "Adventsbasar" at bounding box center [940, 388] width 83 height 13
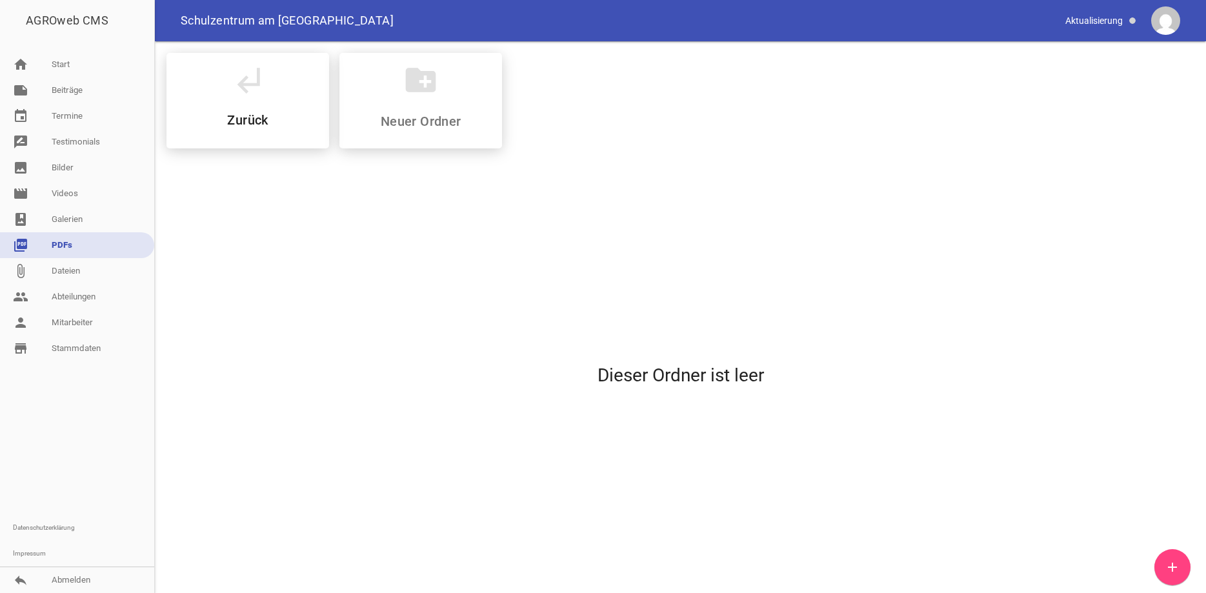
click at [1169, 559] on link "add" at bounding box center [1172, 567] width 36 height 36
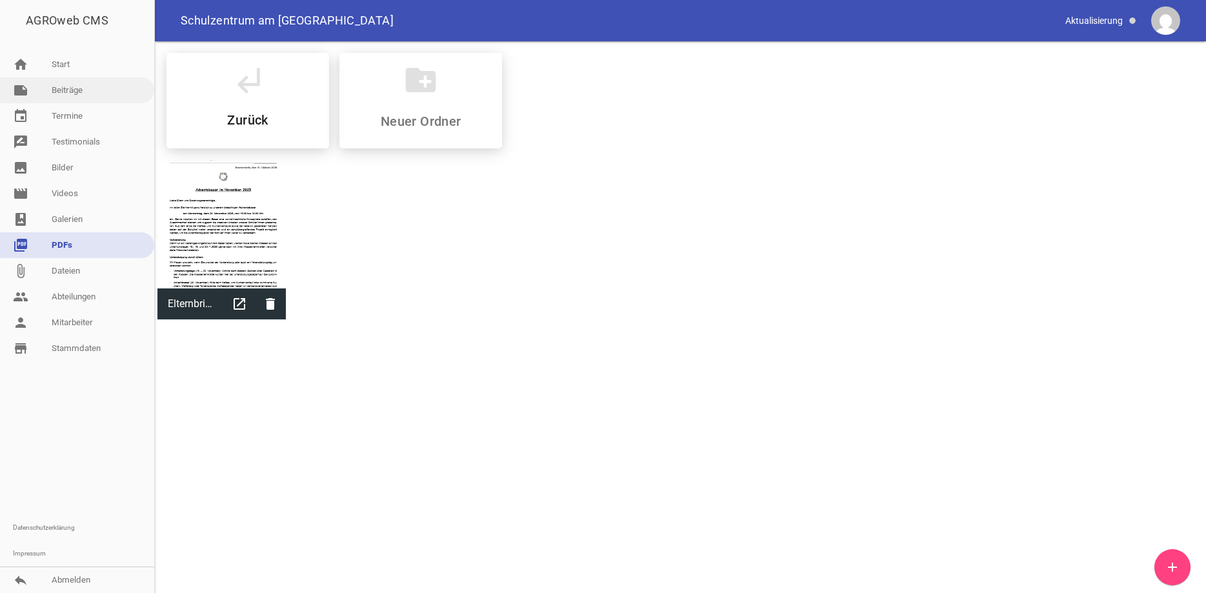
click at [93, 85] on link "note Beiträge" at bounding box center [77, 90] width 154 height 26
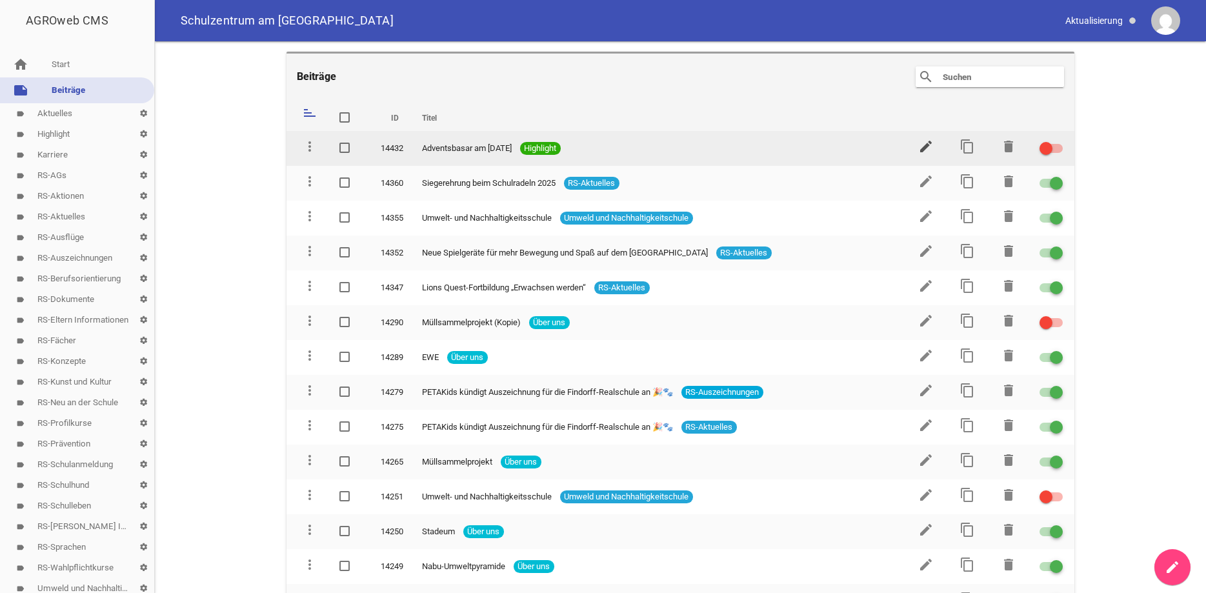
click at [925, 147] on icon "edit" at bounding box center [925, 146] width 15 height 15
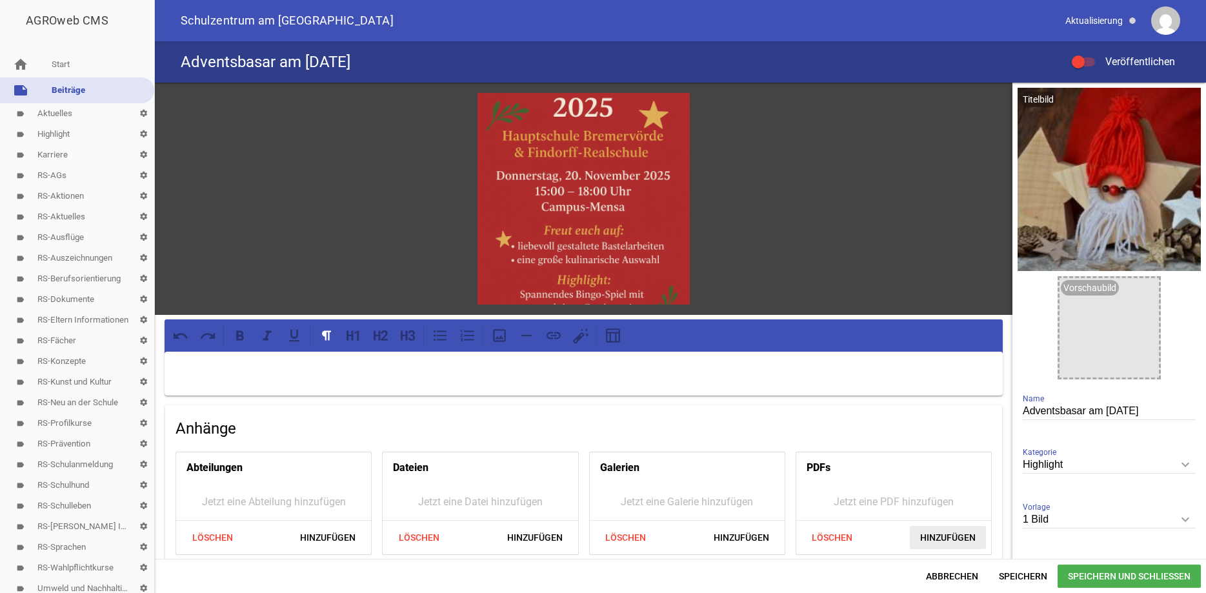
click at [941, 534] on span "Hinzufügen" at bounding box center [948, 537] width 76 height 23
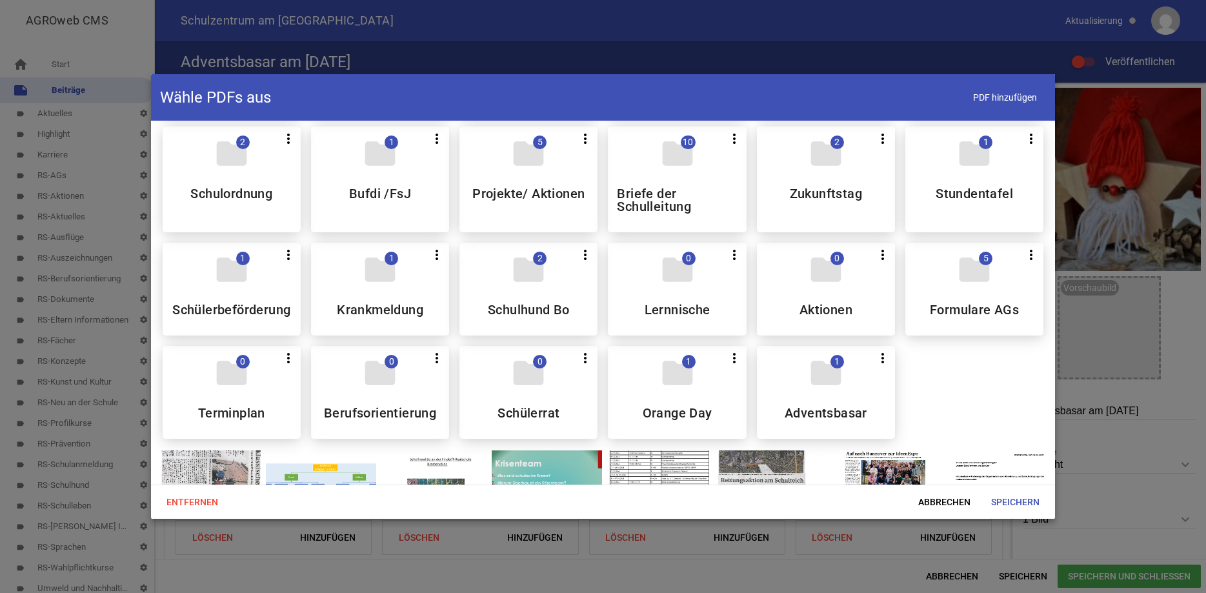
scroll to position [261, 0]
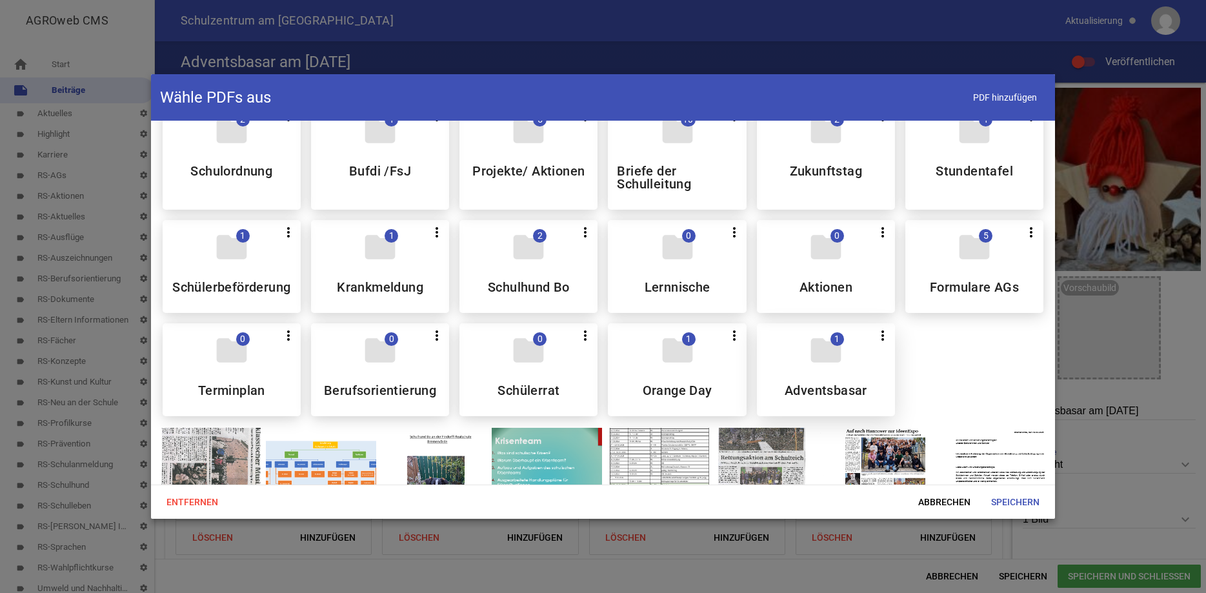
click at [841, 343] on icon "folder" at bounding box center [826, 350] width 36 height 36
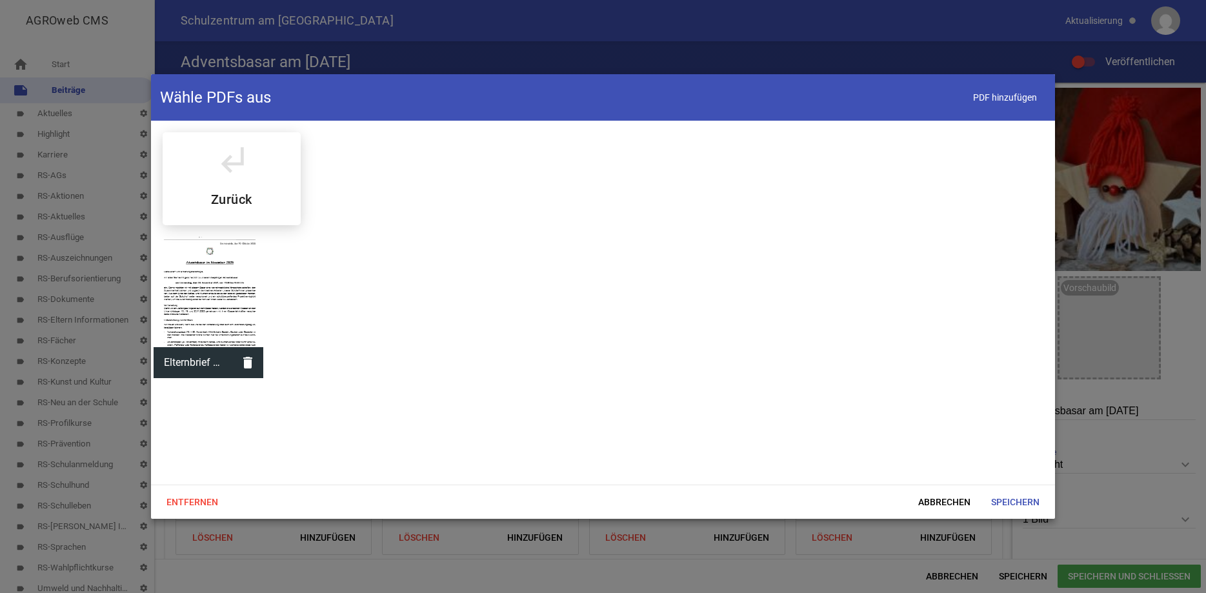
click at [205, 279] on div at bounding box center [209, 292] width 110 height 110
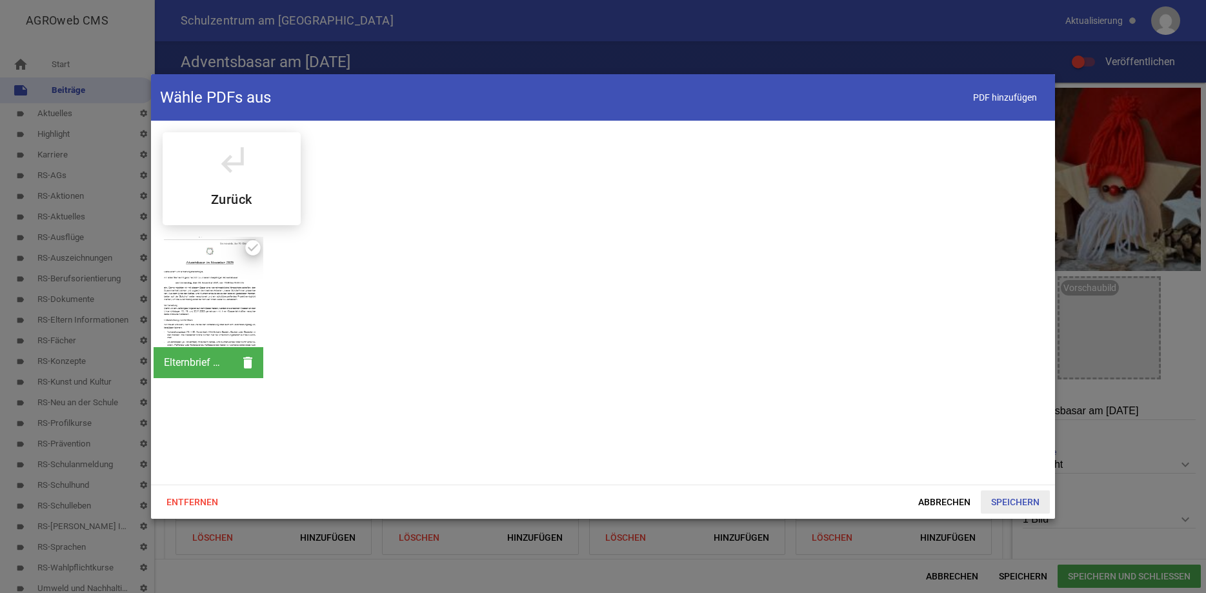
click at [1012, 505] on span "Speichern" at bounding box center [1015, 501] width 69 height 23
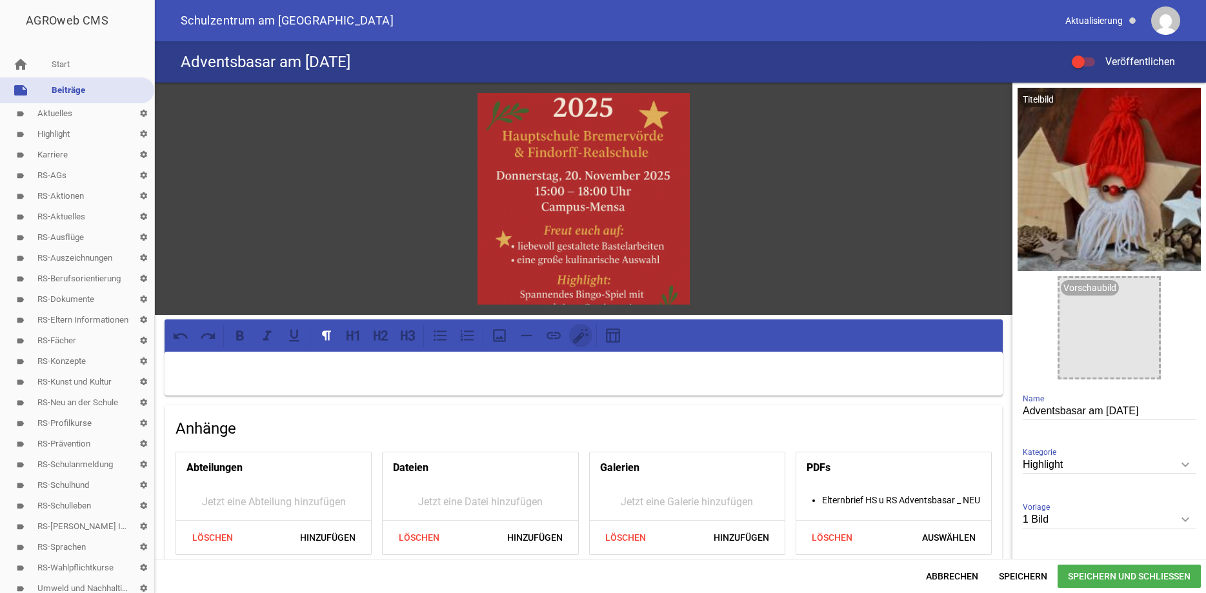
click at [586, 338] on icon at bounding box center [580, 335] width 17 height 17
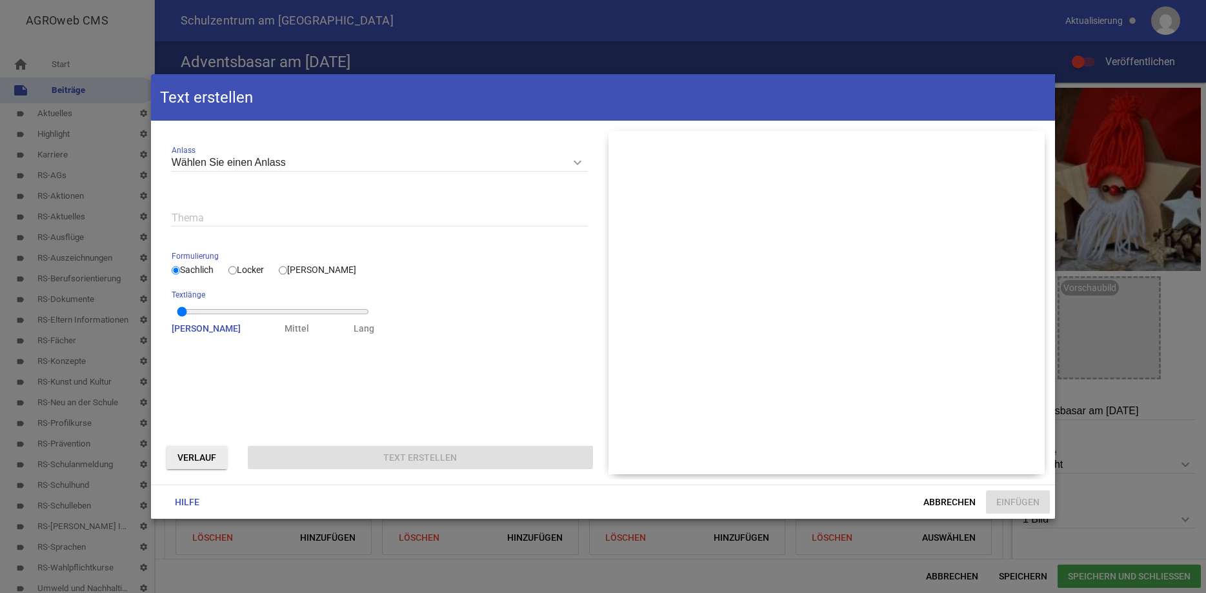
click at [577, 165] on icon "keyboard_arrow_down" at bounding box center [577, 162] width 21 height 21
click at [577, 165] on input "Wählen Sie einen Anlass" at bounding box center [380, 162] width 416 height 17
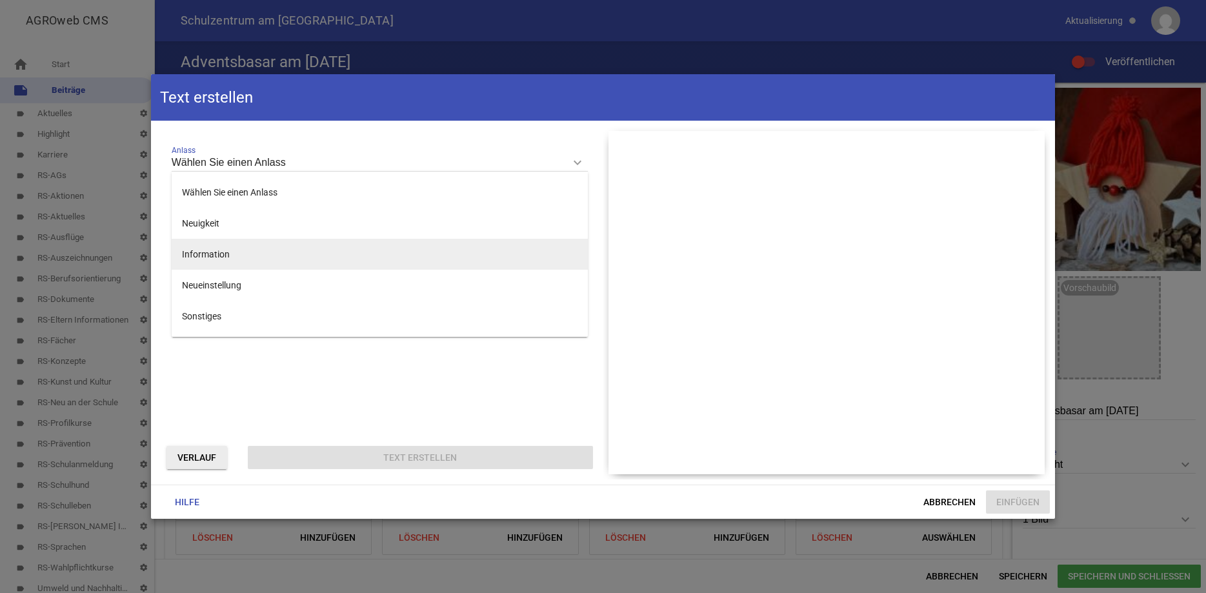
click at [207, 256] on li "Information" at bounding box center [380, 254] width 416 height 31
type input "Information"
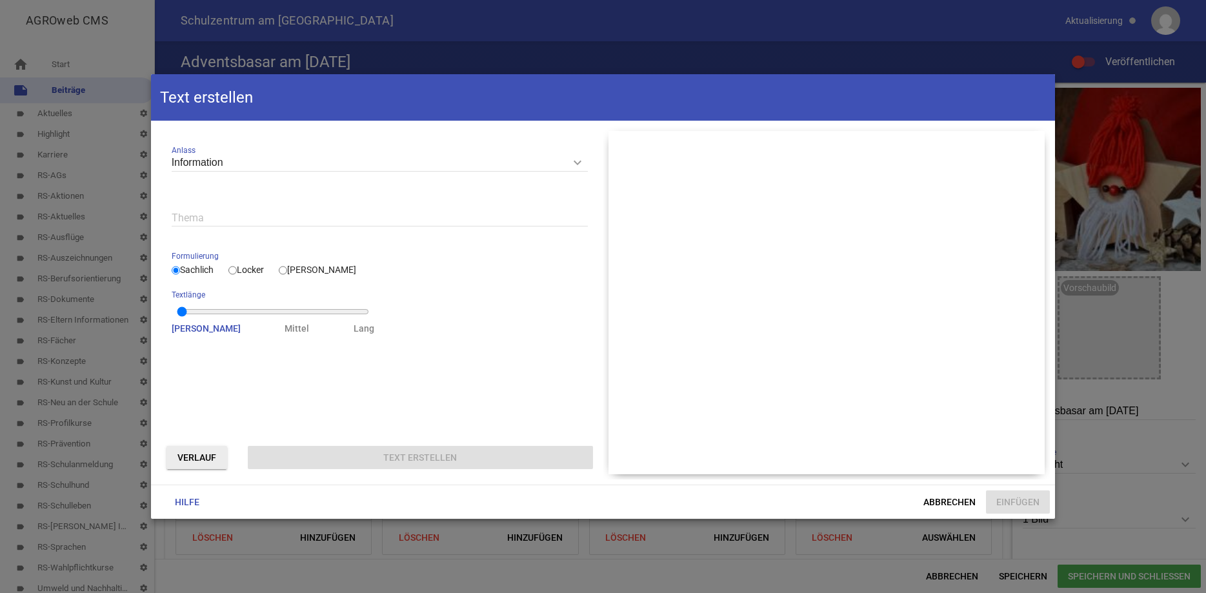
click at [236, 270] on input "Locker" at bounding box center [232, 270] width 8 height 15
radio input "true"
click at [192, 217] on input "text" at bounding box center [380, 217] width 416 height 17
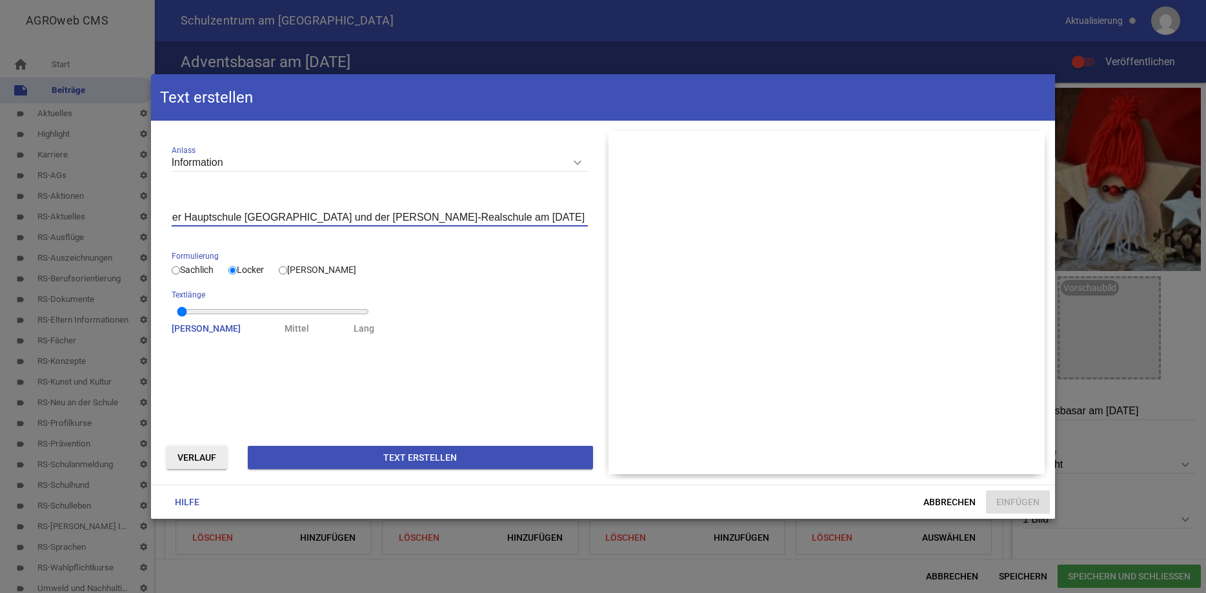
scroll to position [0, 77]
type input "Adventsbasar der Hauptschule [GEOGRAPHIC_DATA] und der [PERSON_NAME]-Realschule…"
drag, startPoint x: 183, startPoint y: 319, endPoint x: 265, endPoint y: 316, distance: 82.0
type input "1"
click at [265, 316] on input "range" at bounding box center [273, 312] width 192 height 10
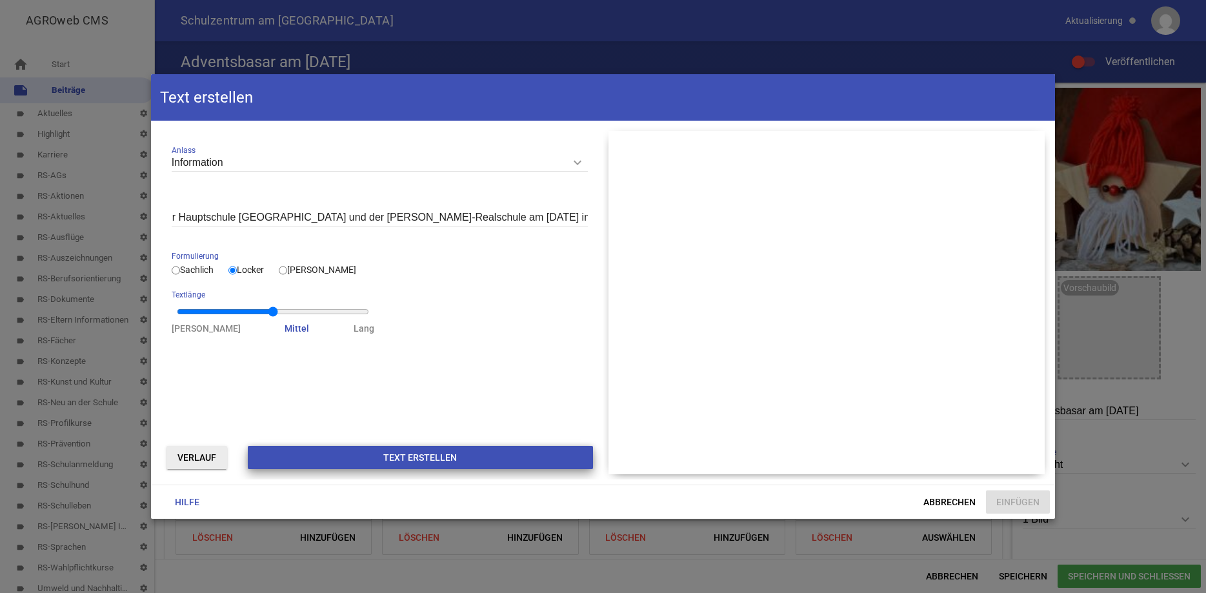
click at [402, 453] on button "Text erstellen" at bounding box center [420, 457] width 345 height 23
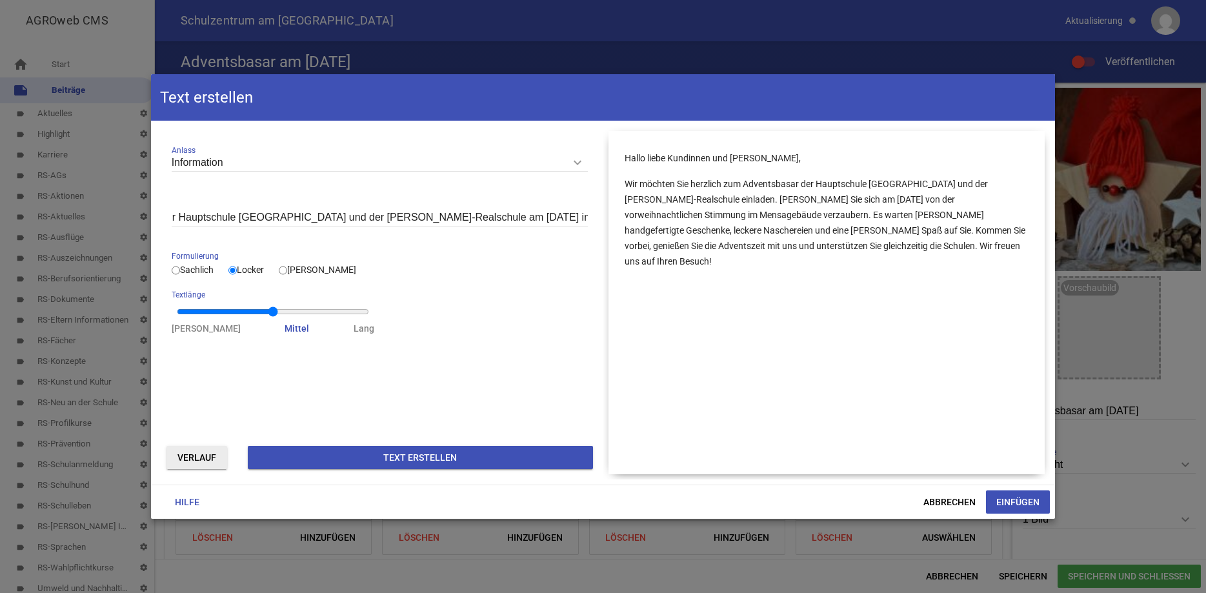
click at [638, 159] on p "Hallo liebe Kundinnen und [PERSON_NAME]," at bounding box center [827, 157] width 405 height 15
click at [745, 184] on p "Wir möchten Sie herzlich zum Adventsbasar der Hauptschule [GEOGRAPHIC_DATA] und…" at bounding box center [827, 222] width 405 height 93
click at [1016, 507] on button "Einfügen" at bounding box center [1018, 501] width 64 height 23
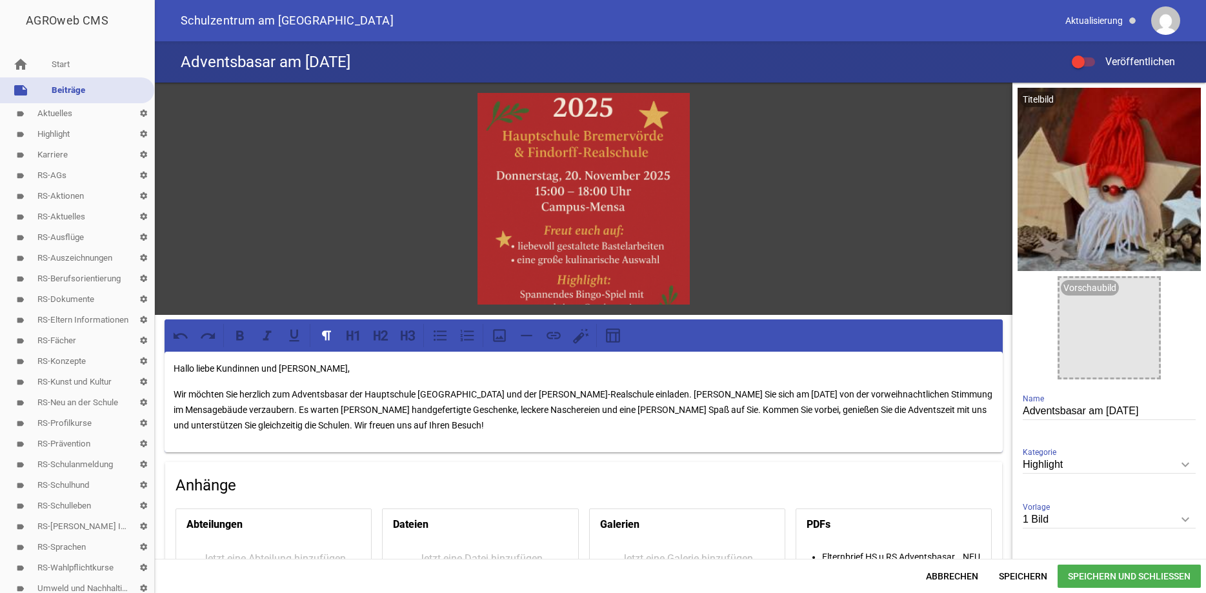
click at [316, 366] on p "Hallo liebe Kundinnen und [PERSON_NAME]," at bounding box center [584, 368] width 820 height 15
click at [181, 392] on p "Wir möchten Sie herzlich zum Adventsbasar der Hauptschule [GEOGRAPHIC_DATA] und…" at bounding box center [584, 410] width 820 height 46
click at [471, 392] on p "wir möchten Sie herzlich zum Adventsbasar der Hauptschule [GEOGRAPHIC_DATA] und…" at bounding box center [584, 410] width 820 height 46
click at [734, 396] on p "wir möchten Sie herzlich zum Adventsbasar der Hauptschule und der [PERSON_NAME]…" at bounding box center [584, 410] width 820 height 46
click at [731, 392] on p "wir möchten Sie herzlich zum Adventsbasar der Hauptschule und der [PERSON_NAME]…" at bounding box center [584, 410] width 820 height 46
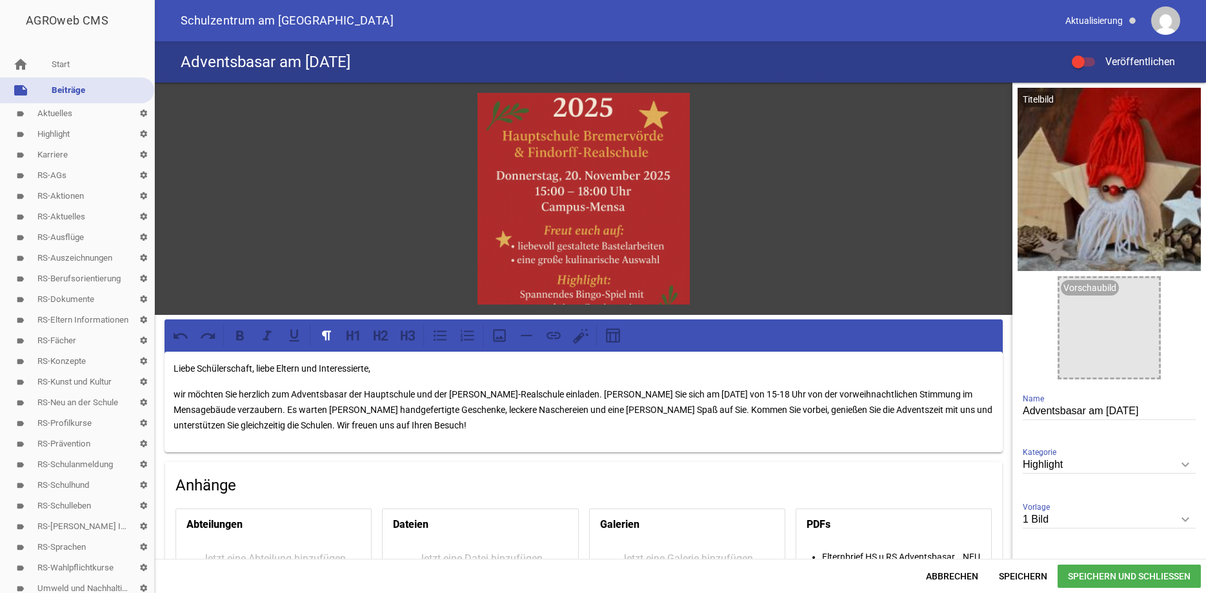
click at [759, 396] on p "wir möchten Sie herzlich zum Adventsbasar der Hauptschule und der [PERSON_NAME]…" at bounding box center [584, 410] width 820 height 46
click at [783, 391] on p "wir möchten Sie herzlich zum Adventsbasar der Hauptschule und der [PERSON_NAME]…" at bounding box center [584, 410] width 820 height 46
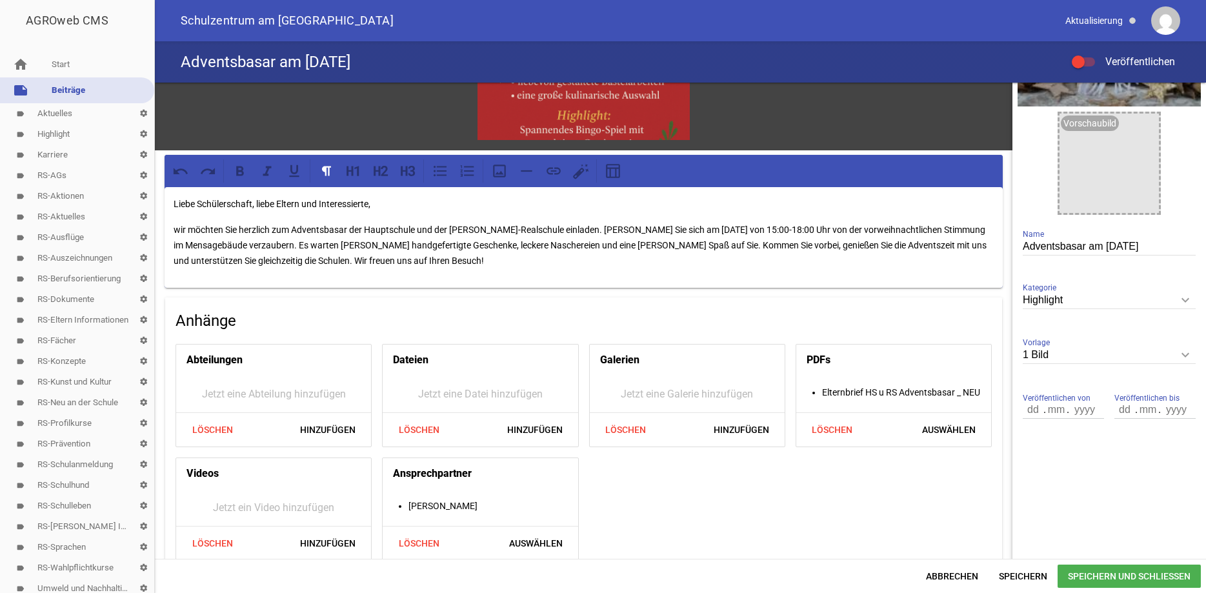
scroll to position [182, 0]
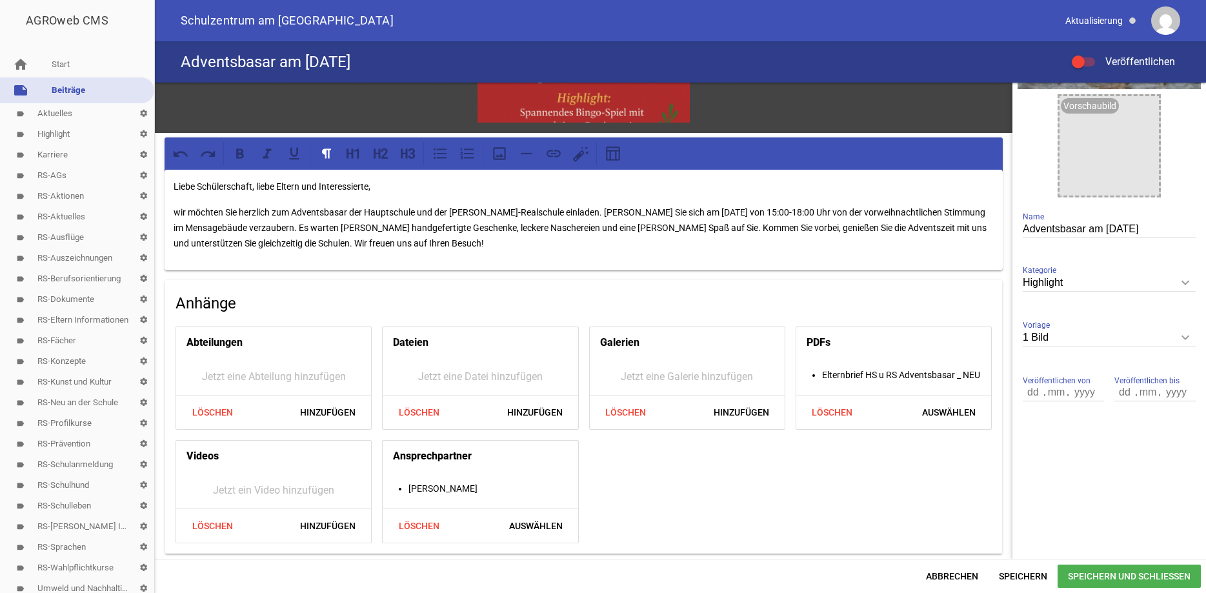
click at [1071, 569] on span "Speichern und Schließen" at bounding box center [1129, 576] width 143 height 23
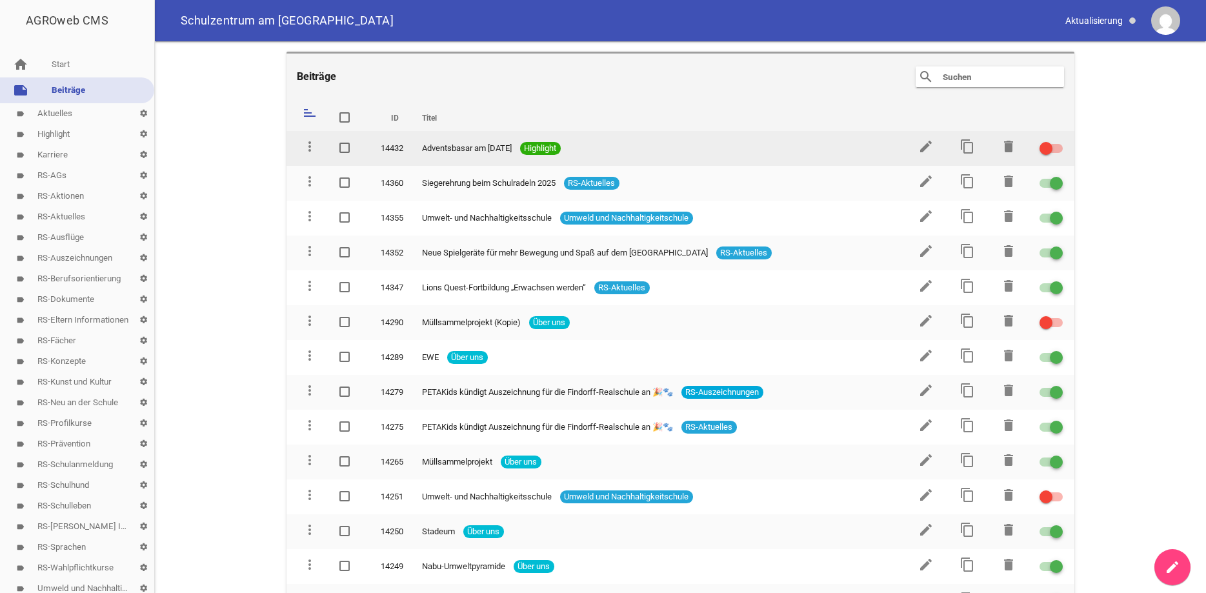
click at [1049, 147] on div at bounding box center [1046, 148] width 13 height 13
click at [1059, 141] on input "checkbox" at bounding box center [1059, 141] width 0 height 0
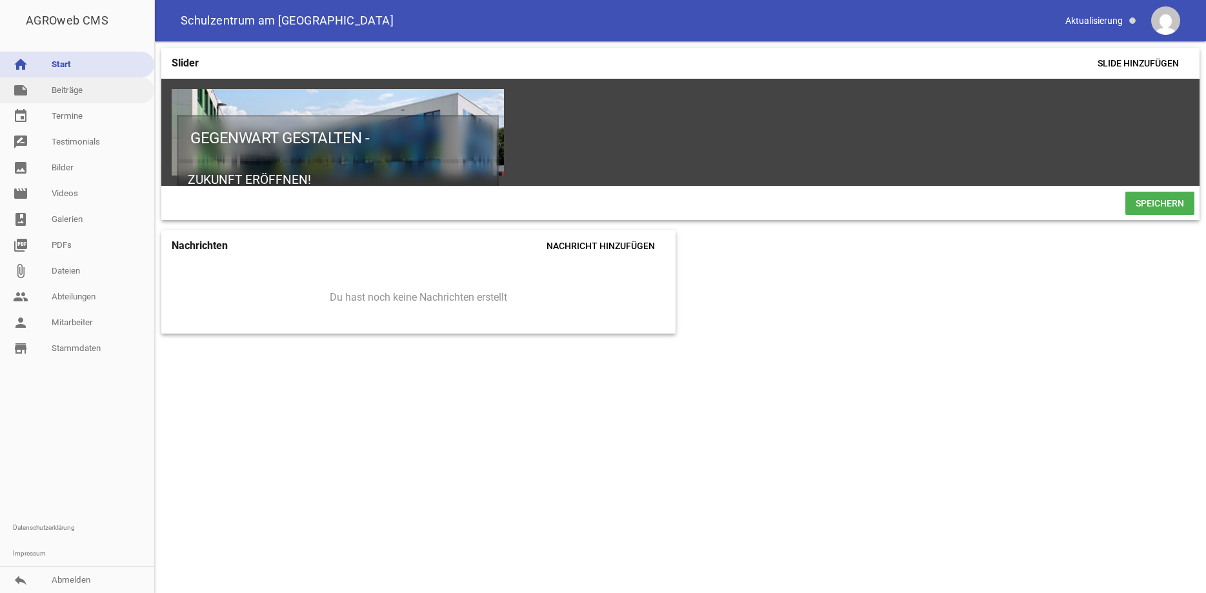
click at [70, 85] on link "note Beiträge" at bounding box center [77, 90] width 154 height 26
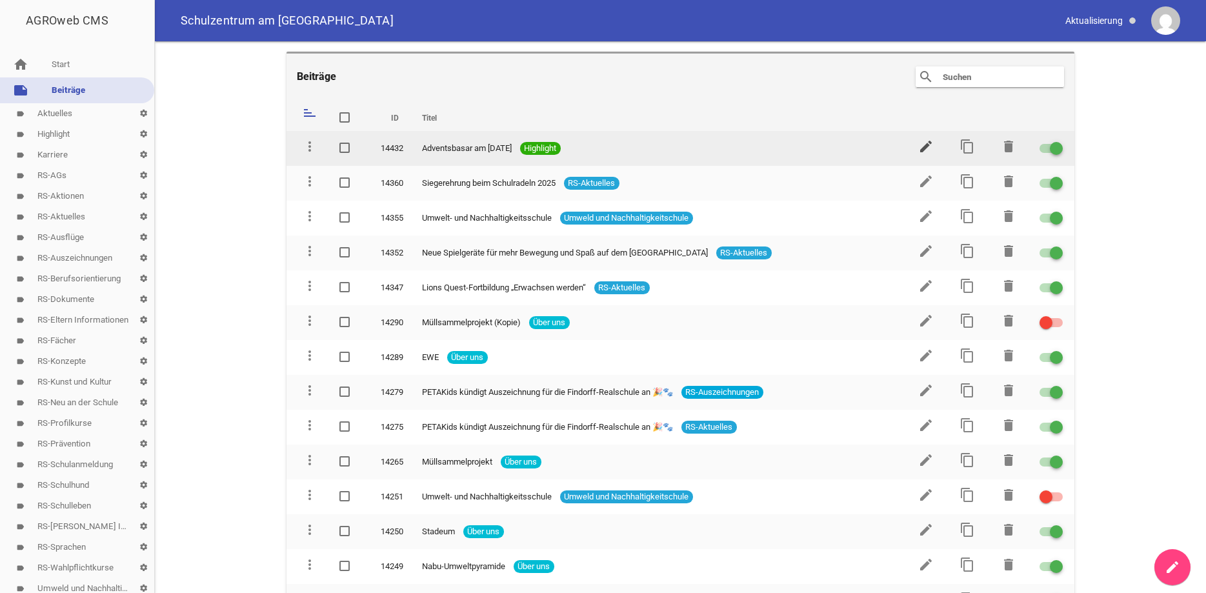
click at [927, 145] on icon "edit" at bounding box center [925, 146] width 15 height 15
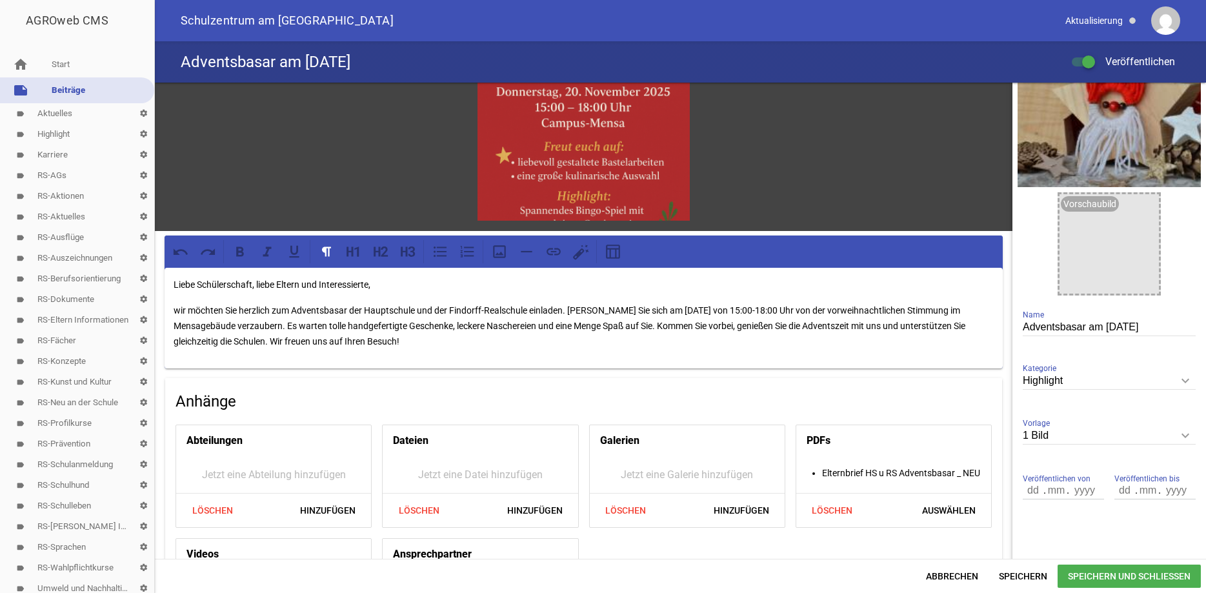
scroll to position [88, 0]
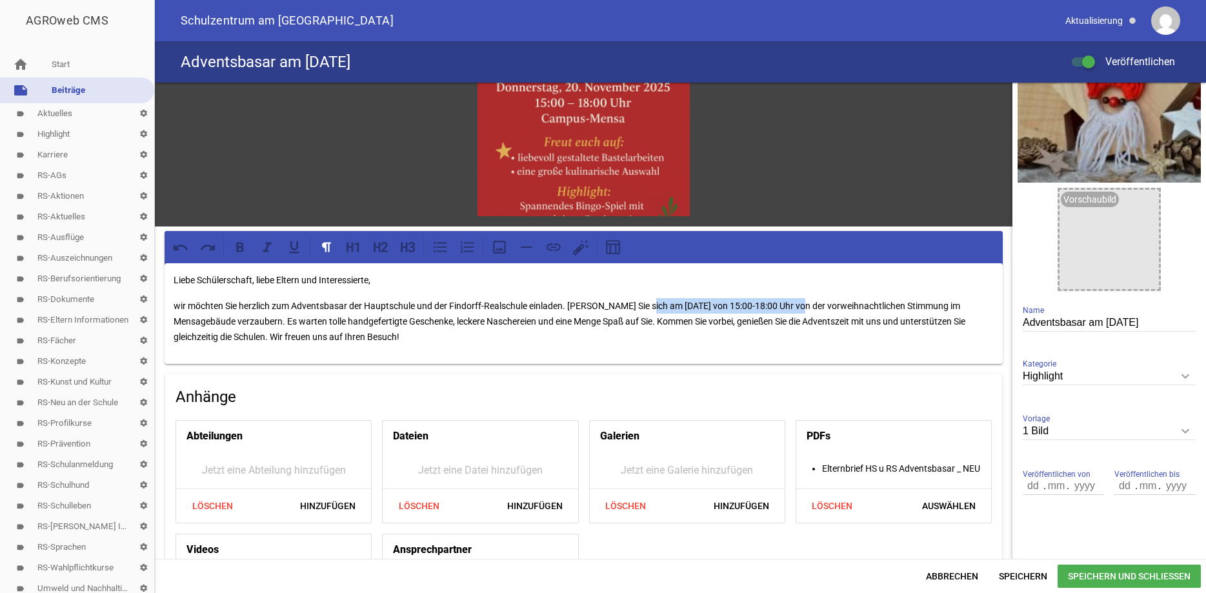
drag, startPoint x: 650, startPoint y: 305, endPoint x: 810, endPoint y: 305, distance: 160.0
click at [810, 305] on p "wir möchten Sie herzlich zum Adventsbasar der Hauptschule und der [PERSON_NAME]…" at bounding box center [584, 321] width 820 height 46
drag, startPoint x: 810, startPoint y: 305, endPoint x: 654, endPoint y: 303, distance: 156.2
click at [654, 303] on p "wir möchten Sie herzlich zum Adventsbasar der Hauptschule und der [PERSON_NAME]…" at bounding box center [584, 321] width 820 height 46
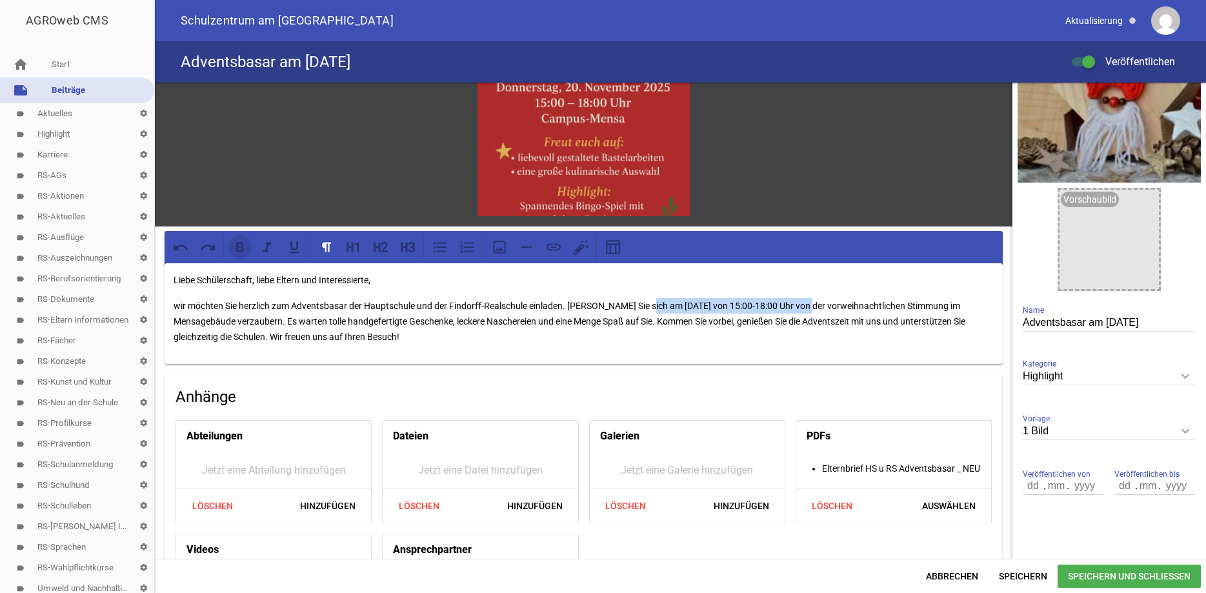
click at [241, 246] on icon at bounding box center [240, 247] width 17 height 17
drag, startPoint x: 293, startPoint y: 305, endPoint x: 351, endPoint y: 305, distance: 58.1
click at [351, 305] on p "wir möchten Sie herzlich zum Adventsbasar der Hauptschule und der Findorff-Real…" at bounding box center [584, 321] width 820 height 46
click at [235, 243] on icon at bounding box center [240, 247] width 17 height 17
click at [290, 305] on p "wir möchten Sie herzlich zum Adventsbasar der Hauptschule und der Findorff-Real…" at bounding box center [584, 321] width 820 height 46
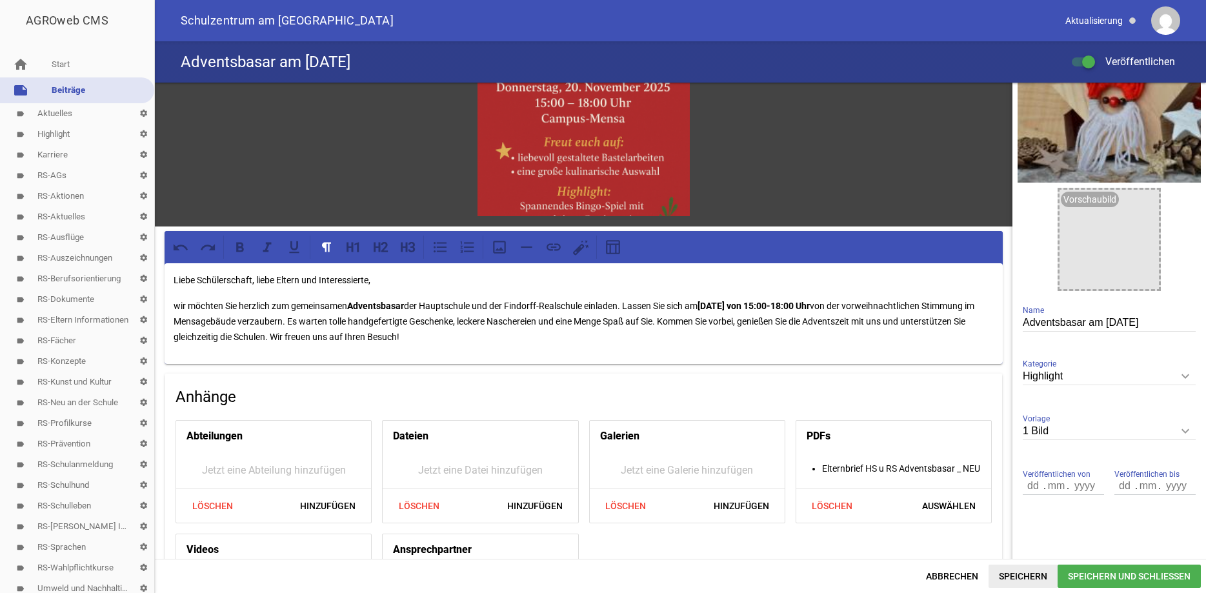
click at [1036, 579] on span "Speichern" at bounding box center [1023, 576] width 69 height 23
click at [1095, 575] on span "Speichern und Schließen" at bounding box center [1129, 576] width 143 height 23
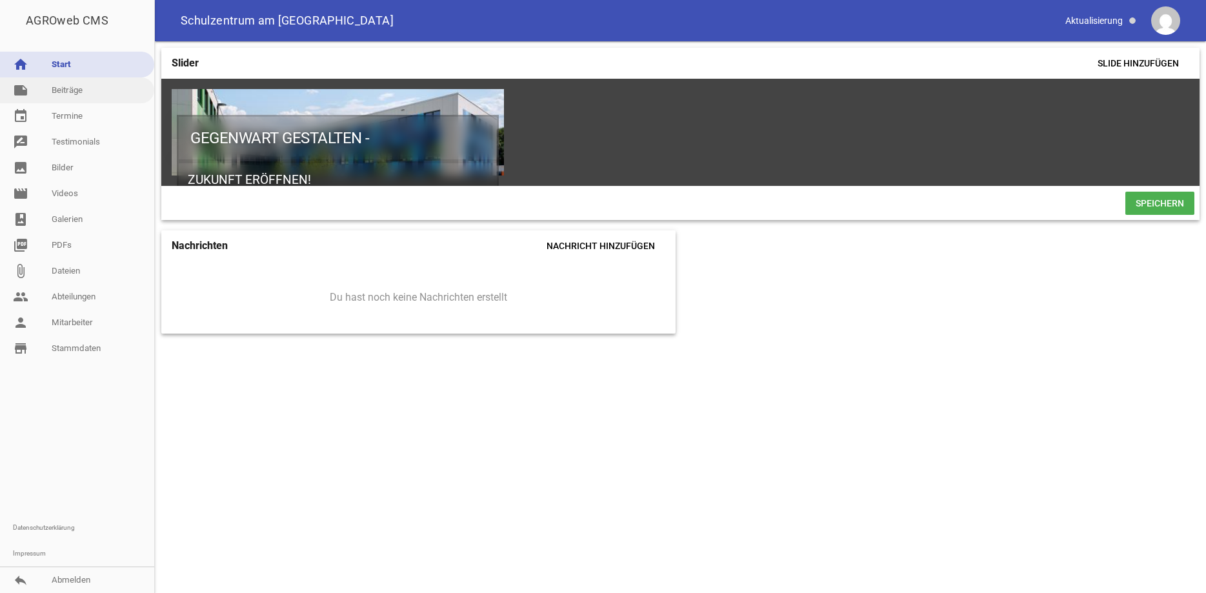
click at [66, 88] on link "note Beiträge" at bounding box center [77, 90] width 154 height 26
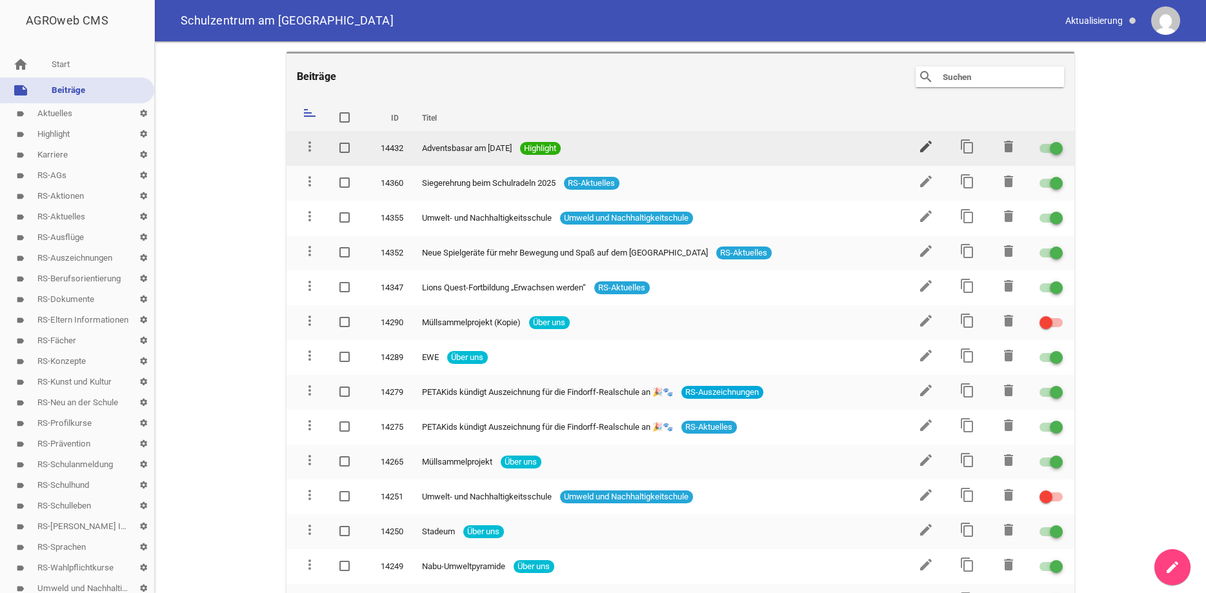
click at [925, 146] on icon "edit" at bounding box center [925, 146] width 15 height 15
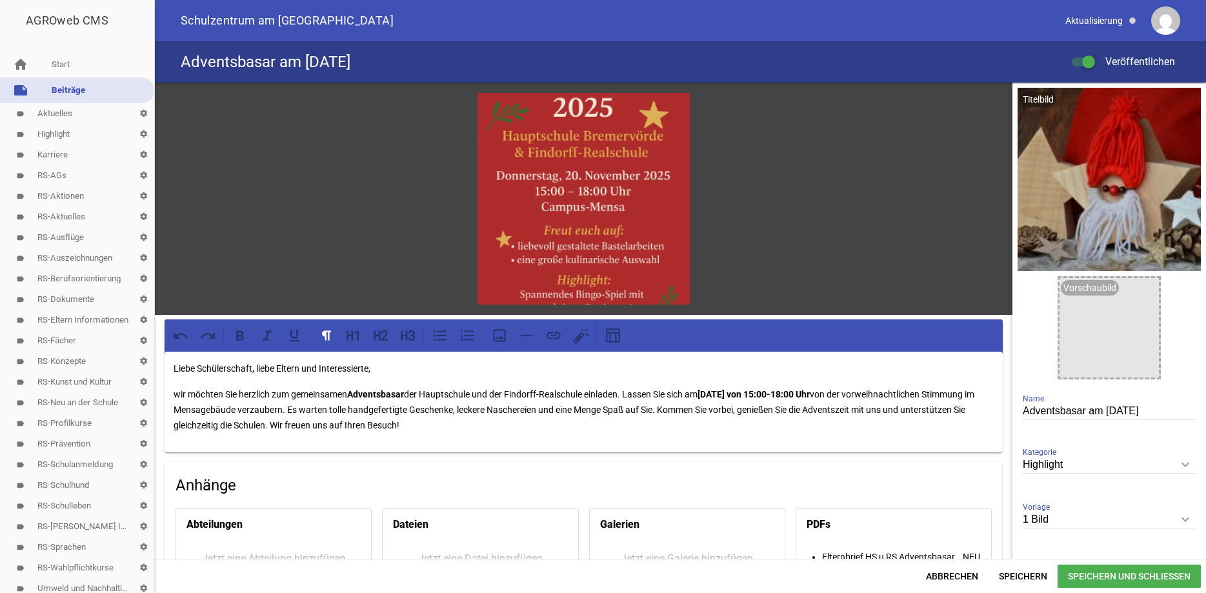
click at [258, 365] on p "Liebe Schülerschaft, liebe Eltern und Interessierte," at bounding box center [584, 368] width 820 height 15
click at [261, 366] on p "Liebe Schülerschaft, liebe Eltern und Interessierte," at bounding box center [584, 368] width 820 height 15
click at [293, 367] on p "Liebe Eltern und Interessierte," at bounding box center [584, 368] width 820 height 15
click at [1098, 569] on span "Speichern und Schließen" at bounding box center [1129, 576] width 143 height 23
